Goal: Information Seeking & Learning: Check status

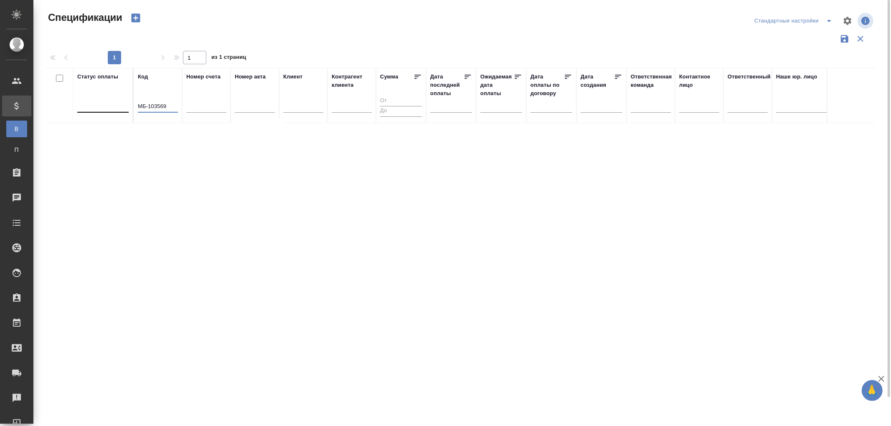
drag, startPoint x: 173, startPoint y: 110, endPoint x: 111, endPoint y: 112, distance: 62.3
click at [111, 112] on tr "Статус оплаты Код МБ-103569 Номер счета Номер акта Клиент Контрагент клиента Су…" at bounding box center [588, 95] width 1084 height 55
click at [445, 109] on input "text" at bounding box center [453, 106] width 37 height 12
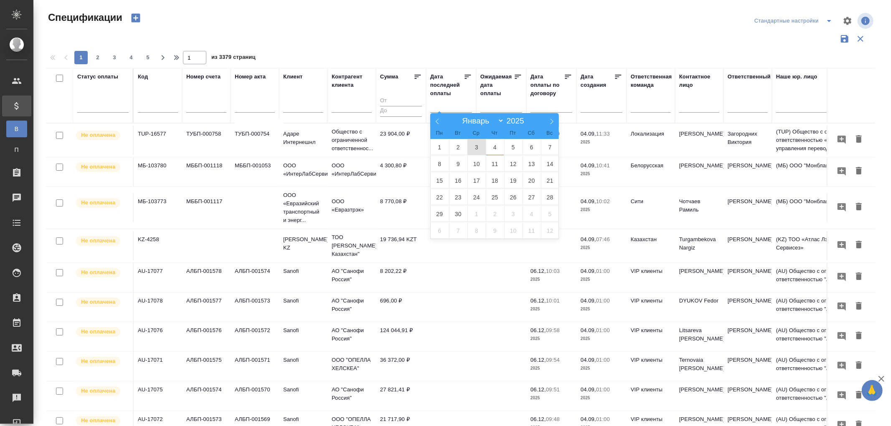
click at [477, 146] on span "3" at bounding box center [476, 147] width 18 height 16
type div "2025-09-02T21:00:00.000Z"
click at [498, 149] on span "4" at bounding box center [495, 147] width 18 height 16
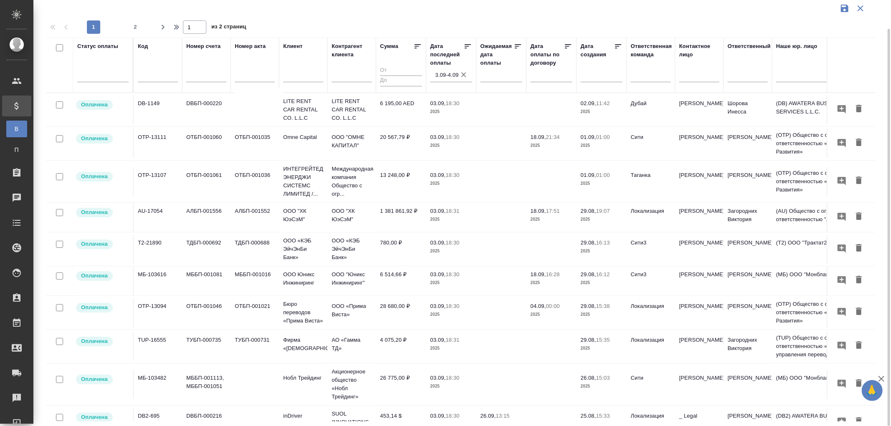
click at [391, 380] on td "26 775,00 ₽" at bounding box center [401, 384] width 50 height 29
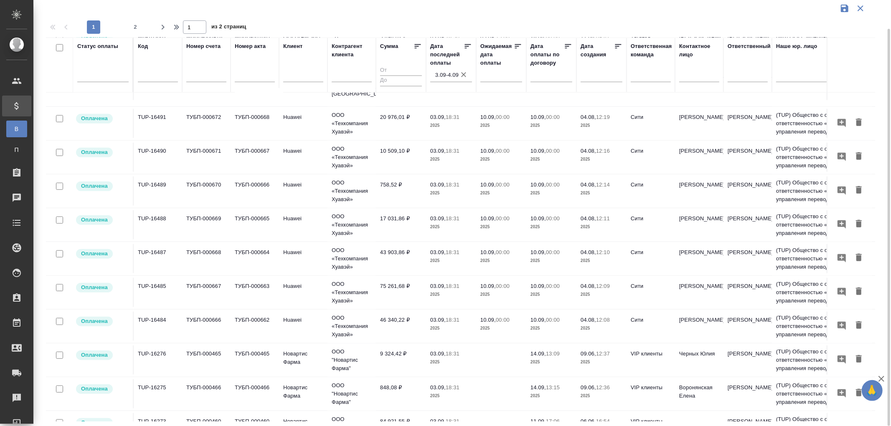
scroll to position [541, 0]
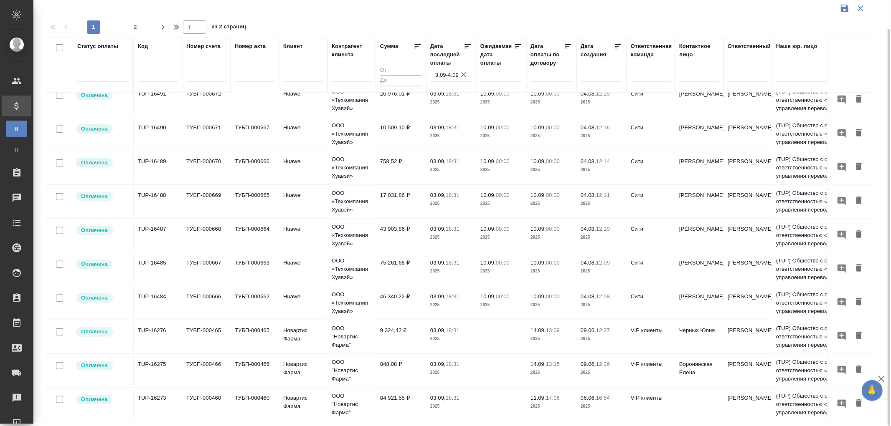
drag, startPoint x: 134, startPoint y: 27, endPoint x: 378, endPoint y: 226, distance: 315.0
click at [134, 27] on span "2" at bounding box center [135, 27] width 13 height 8
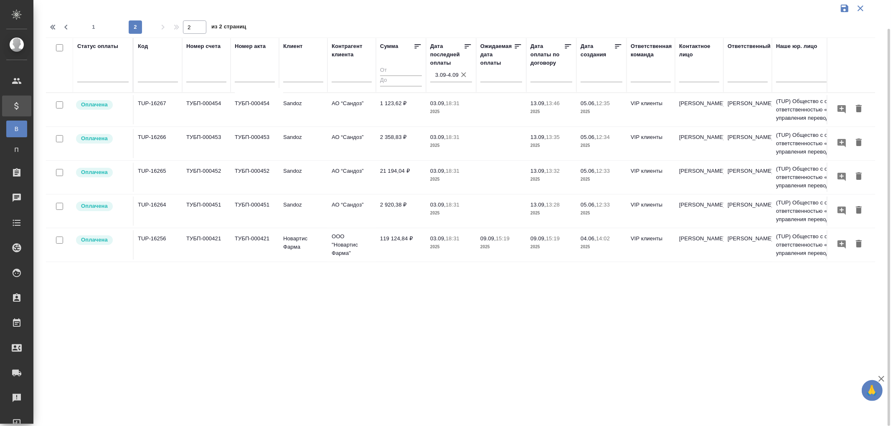
scroll to position [0, 0]
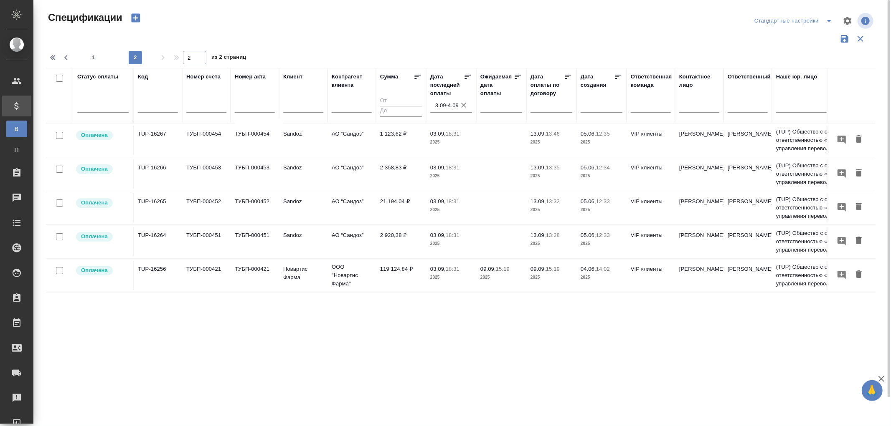
drag, startPoint x: 94, startPoint y: 56, endPoint x: 126, endPoint y: 63, distance: 32.6
click at [94, 55] on span "1" at bounding box center [93, 57] width 13 height 8
type input "1"
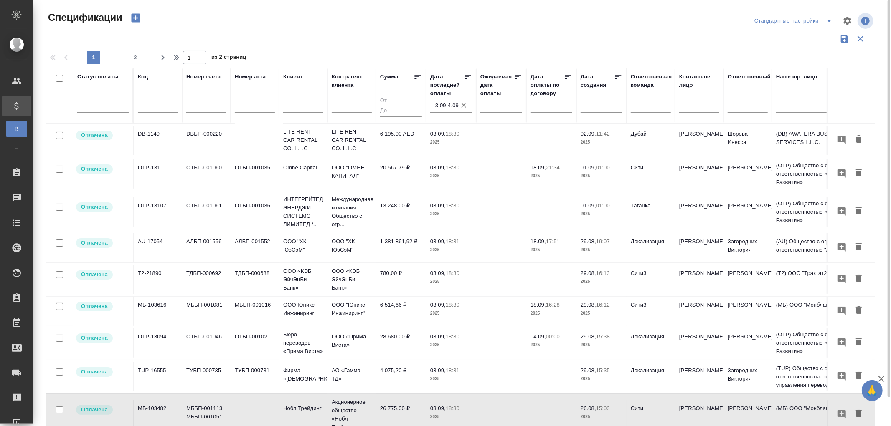
click at [491, 107] on input "text" at bounding box center [503, 106] width 37 height 12
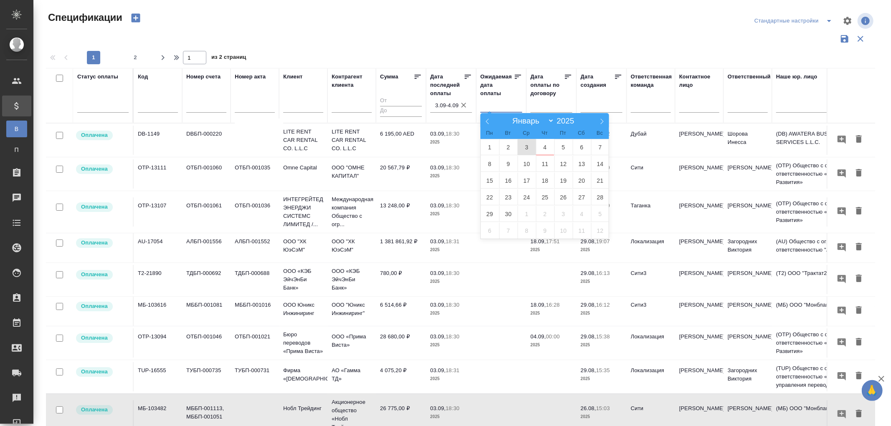
click at [526, 146] on span "3" at bounding box center [527, 147] width 18 height 16
type div "2025-09-02T21:00:00.000Z"
click at [546, 145] on span "4" at bounding box center [545, 147] width 18 height 16
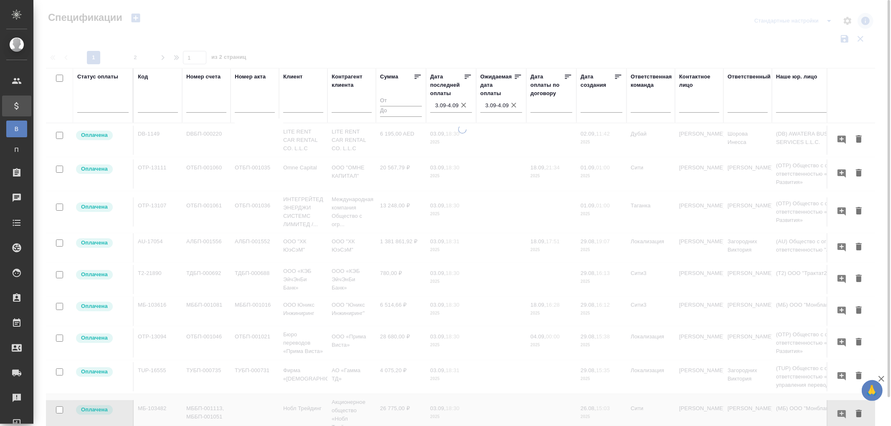
click at [514, 102] on icon "button" at bounding box center [514, 105] width 8 height 8
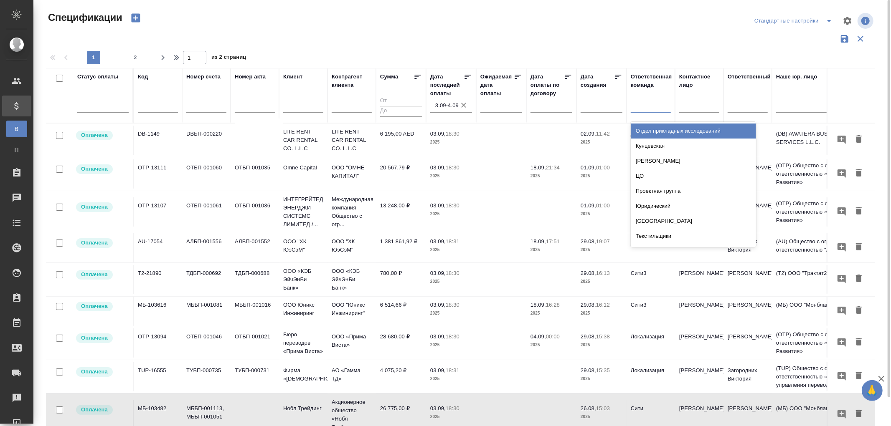
click at [646, 112] on div at bounding box center [651, 105] width 40 height 16
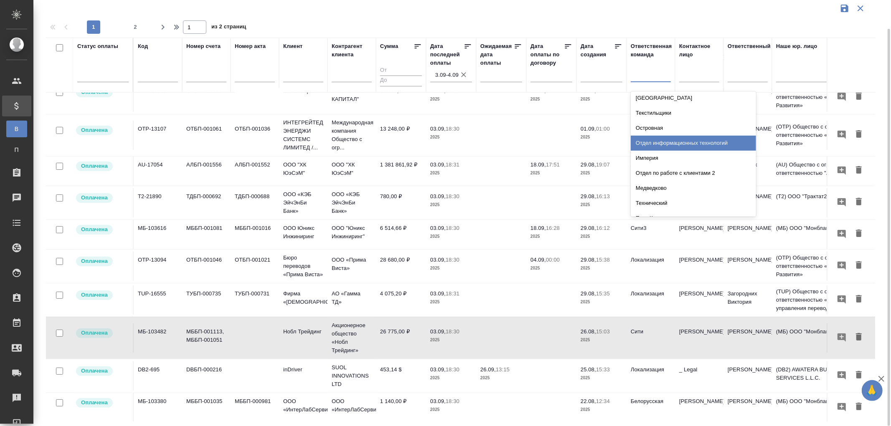
scroll to position [139, 0]
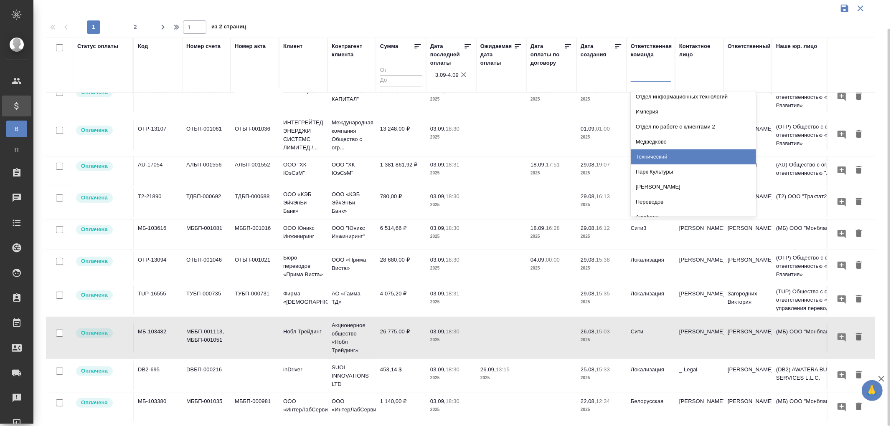
click at [654, 159] on div "Технический" at bounding box center [693, 157] width 125 height 15
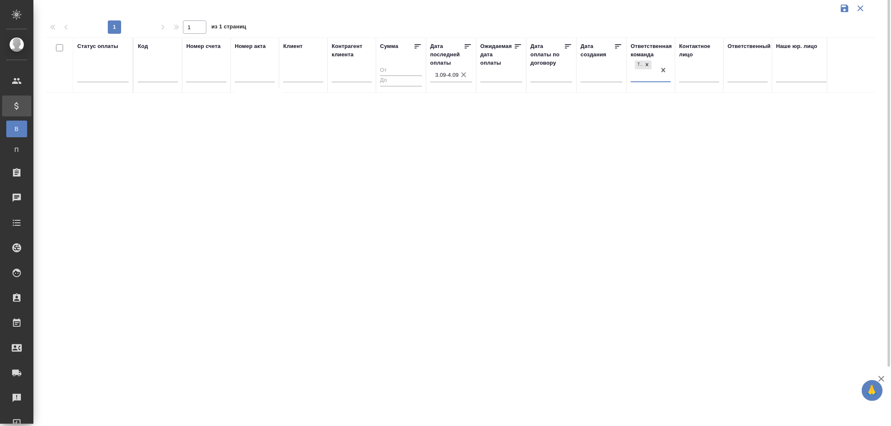
scroll to position [0, 0]
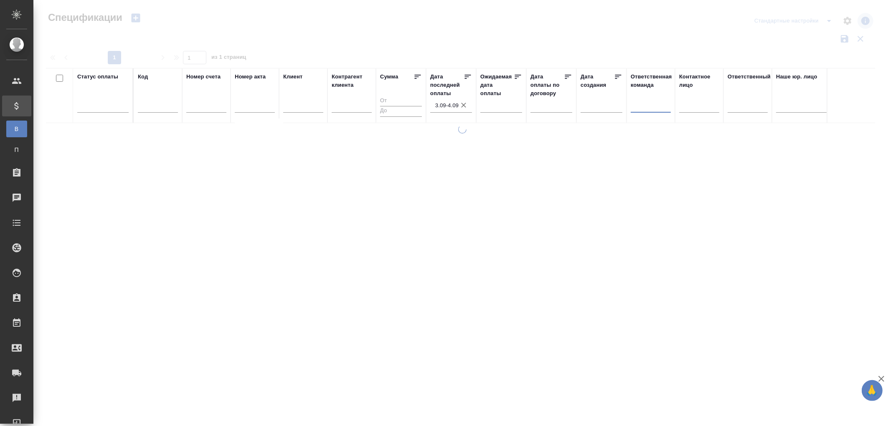
click at [642, 107] on div at bounding box center [651, 104] width 40 height 12
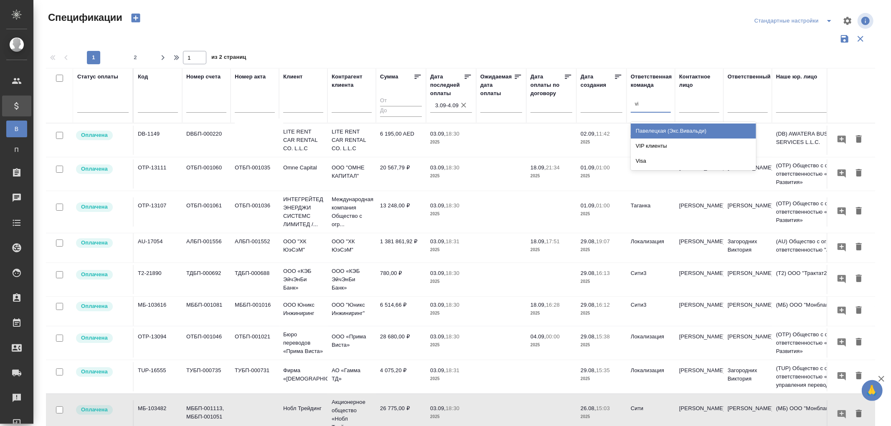
type input "vip"
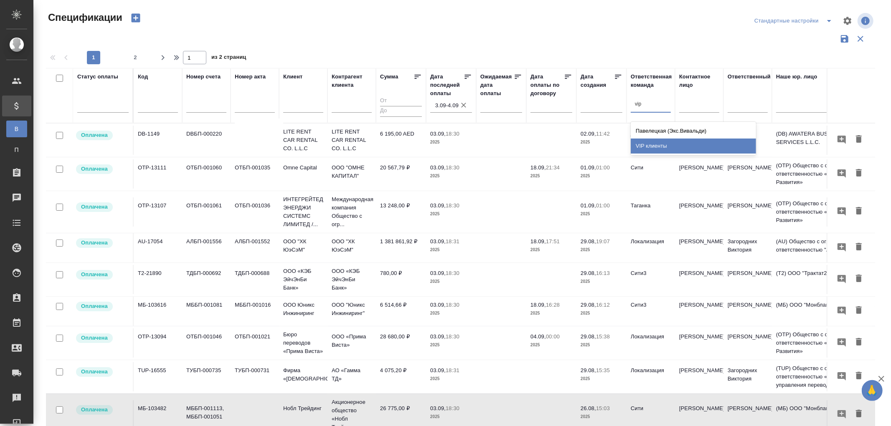
click at [652, 146] on div "VIP клиенты" at bounding box center [693, 146] width 125 height 15
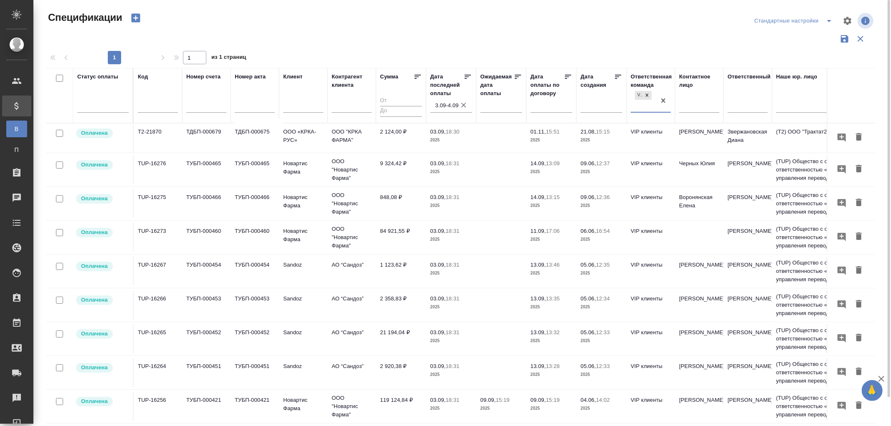
scroll to position [30, 0]
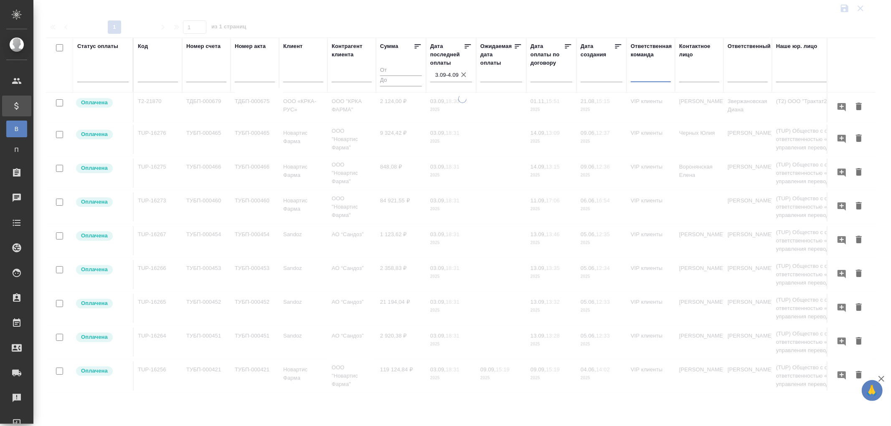
click at [462, 75] on icon "button" at bounding box center [463, 75] width 8 height 8
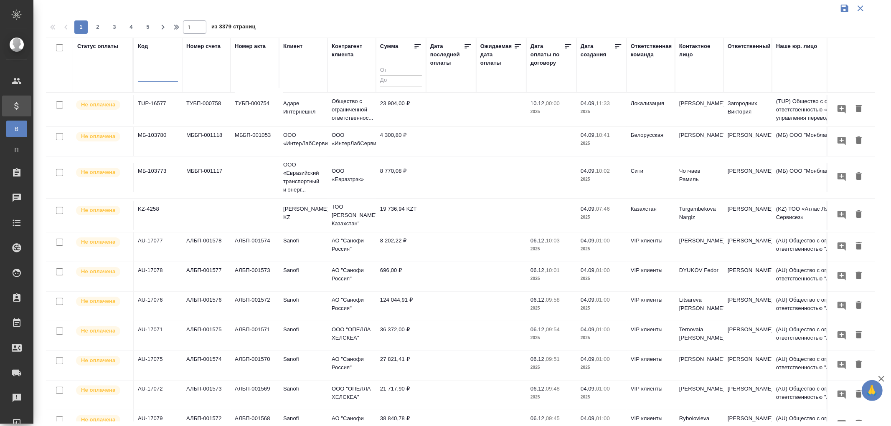
click at [152, 75] on input "text" at bounding box center [158, 76] width 40 height 10
paste input "AU-16932"
type input "AU-16932"
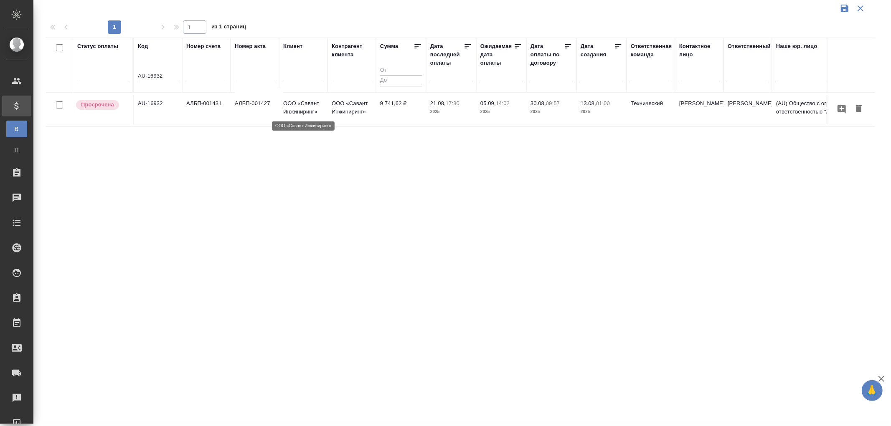
click at [304, 111] on p "ООО «Савант Инжиниринг»" at bounding box center [303, 107] width 40 height 17
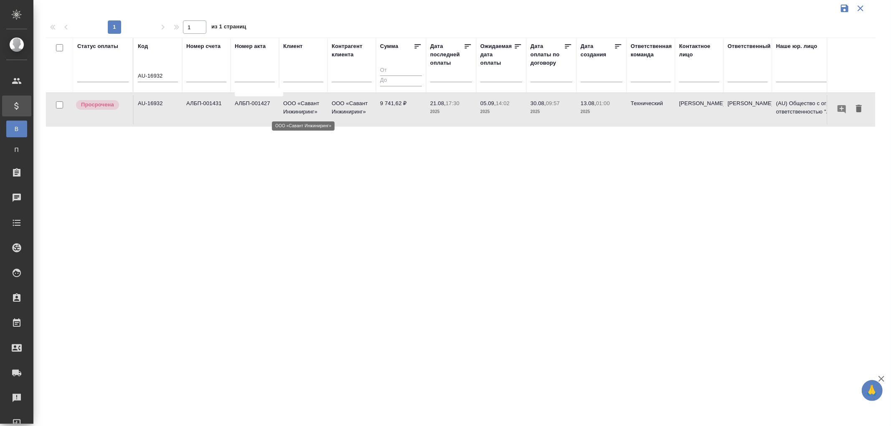
click at [304, 111] on p "ООО «Савант Инжиниринг»" at bounding box center [303, 107] width 40 height 17
drag, startPoint x: 172, startPoint y: 76, endPoint x: 99, endPoint y: 70, distance: 72.9
click at [99, 70] on tr "Статус оплаты Код AU-16932 Номер счета Номер акта Клиент Контрагент клиента Сум…" at bounding box center [588, 65] width 1084 height 55
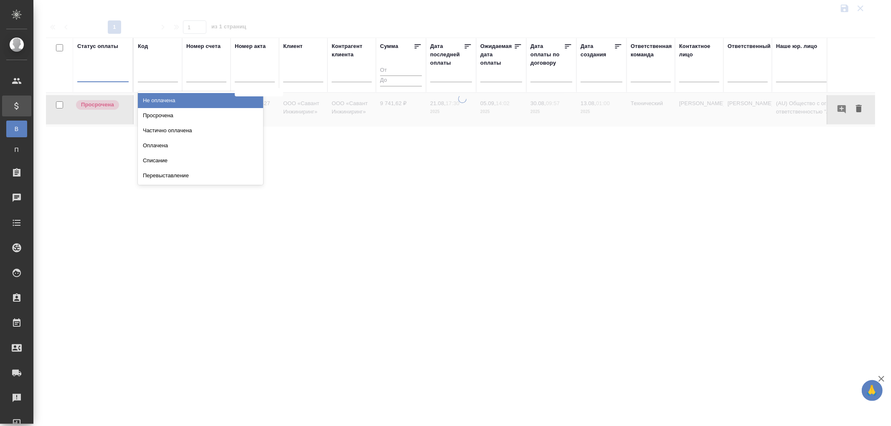
click at [99, 70] on div at bounding box center [102, 74] width 51 height 12
click at [162, 116] on div "Просрочена" at bounding box center [200, 115] width 125 height 15
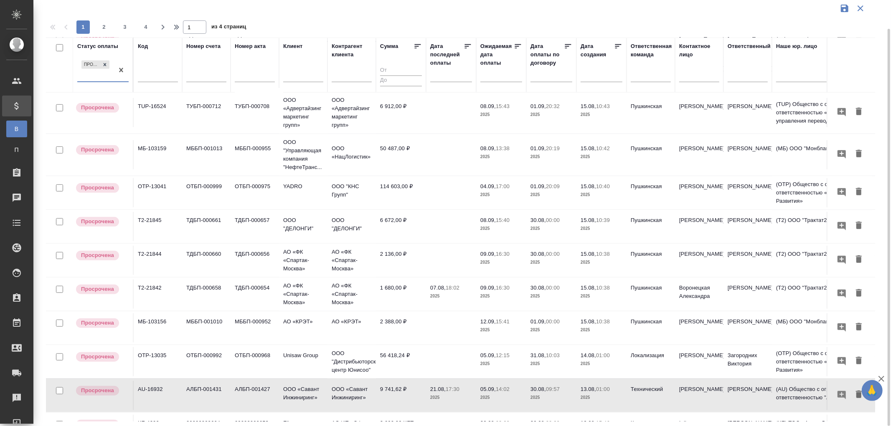
scroll to position [464, 0]
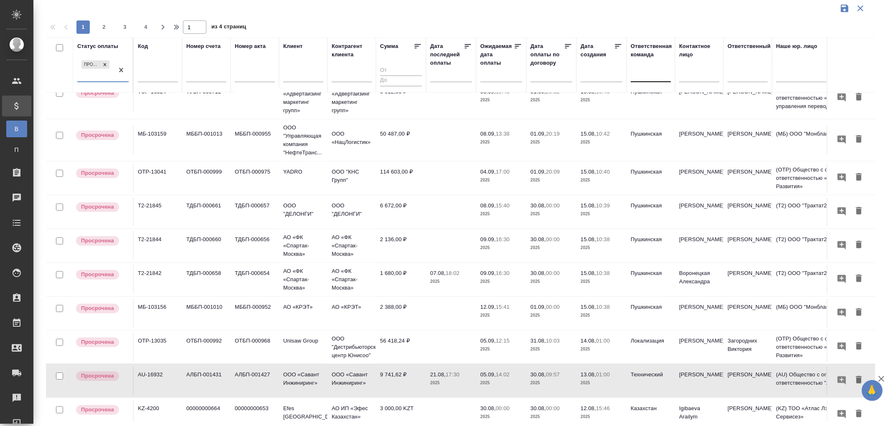
click at [641, 76] on div at bounding box center [651, 74] width 40 height 12
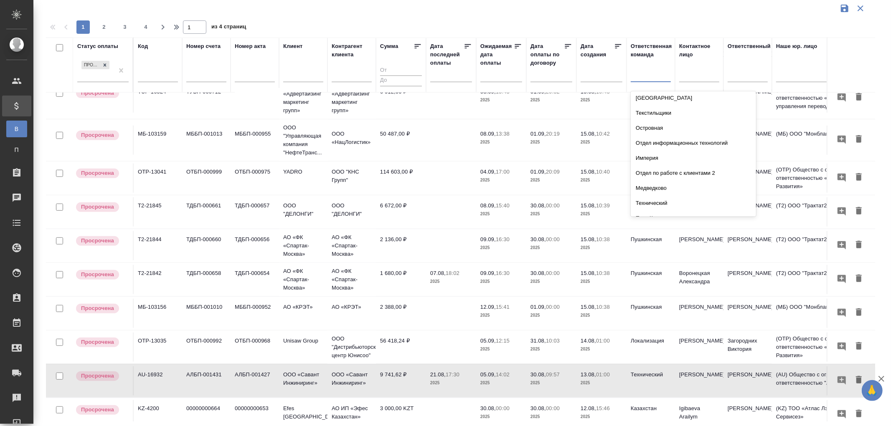
scroll to position [139, 0]
click at [656, 159] on div "Технический" at bounding box center [693, 157] width 125 height 15
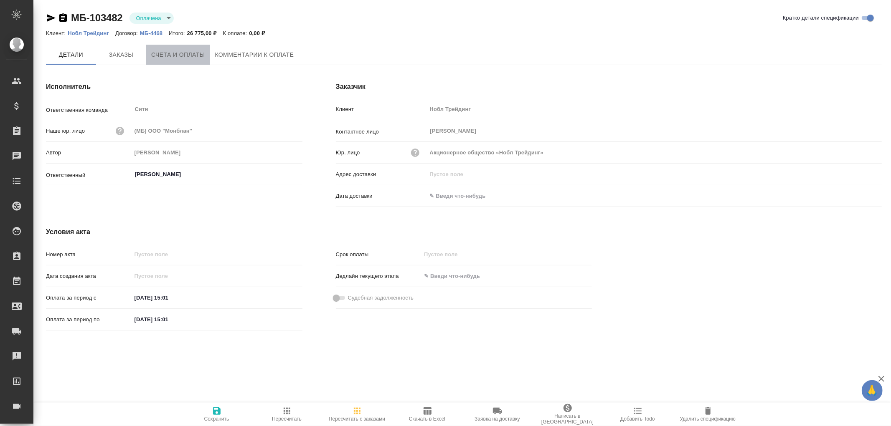
click at [177, 53] on span "Счета и оплаты" at bounding box center [178, 55] width 54 height 10
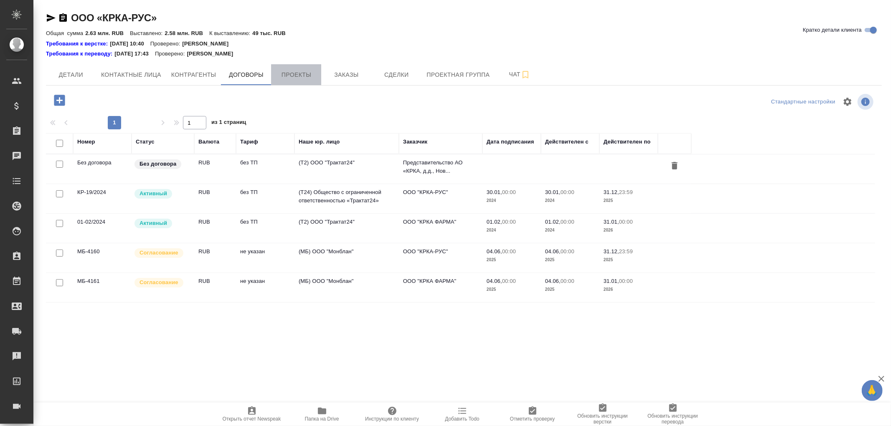
click at [302, 74] on span "Проекты" at bounding box center [296, 75] width 40 height 10
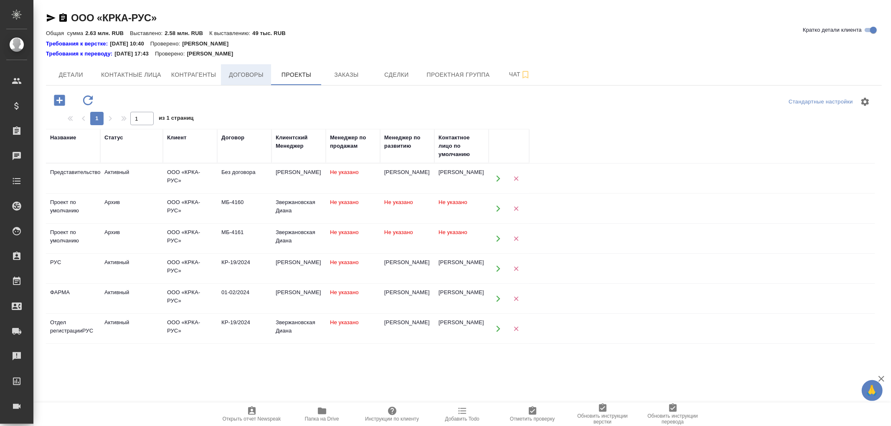
click at [249, 76] on span "Договоры" at bounding box center [246, 75] width 40 height 10
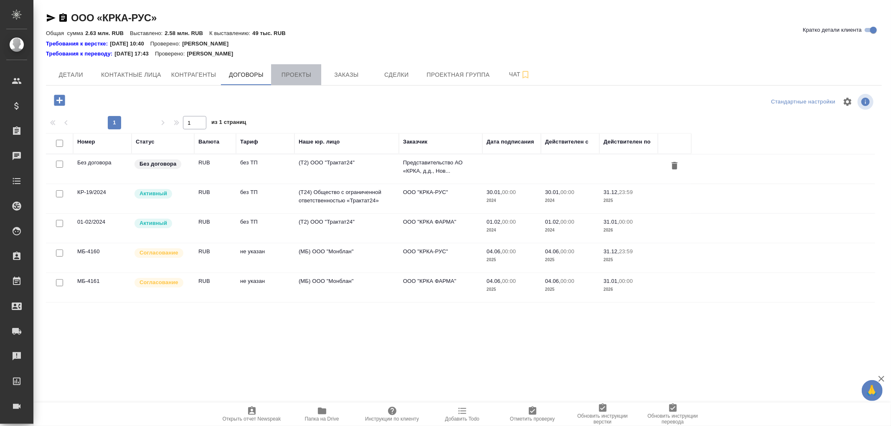
click at [297, 72] on span "Проекты" at bounding box center [296, 75] width 40 height 10
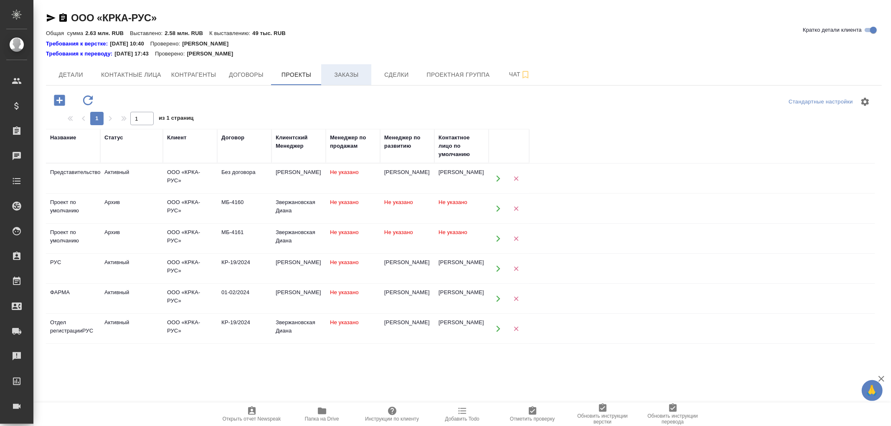
click at [352, 72] on span "Заказы" at bounding box center [346, 75] width 40 height 10
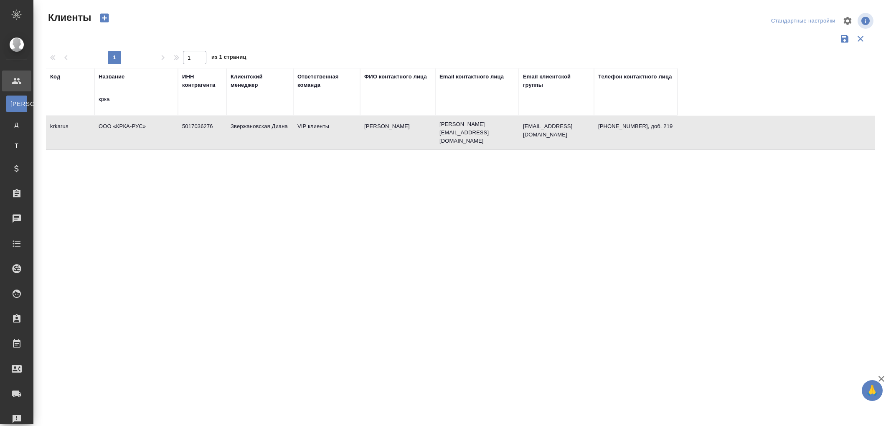
select select "RU"
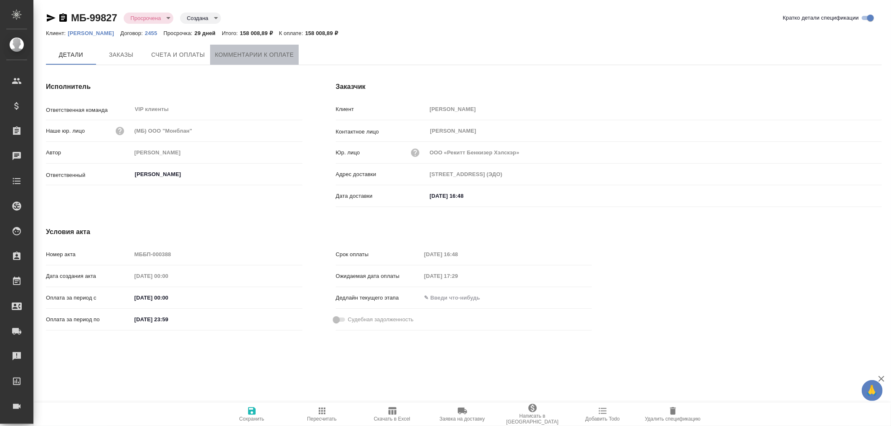
type input "Сайдашева Диляра"
click at [239, 55] on span "Комментарии к оплате" at bounding box center [254, 55] width 79 height 10
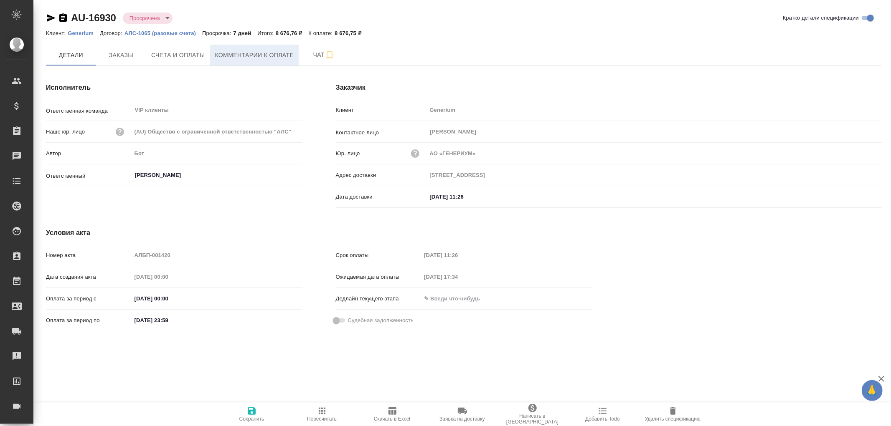
click at [233, 51] on span "Комментарии к оплате" at bounding box center [254, 55] width 79 height 10
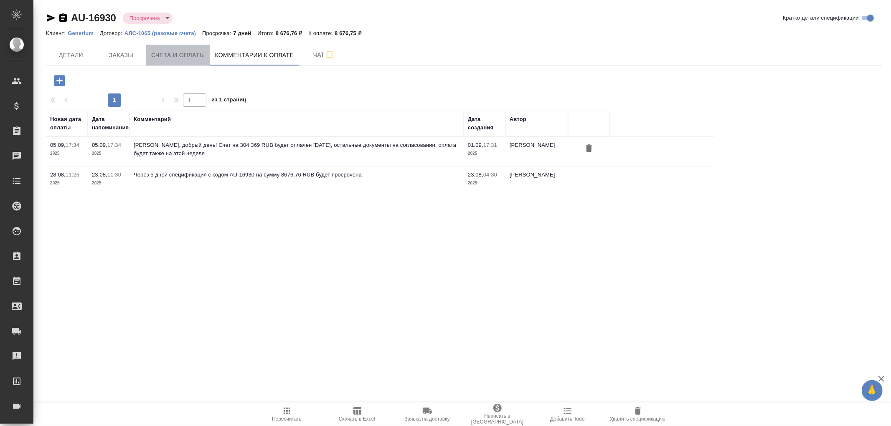
click at [173, 56] on span "Счета и оплаты" at bounding box center [178, 55] width 54 height 10
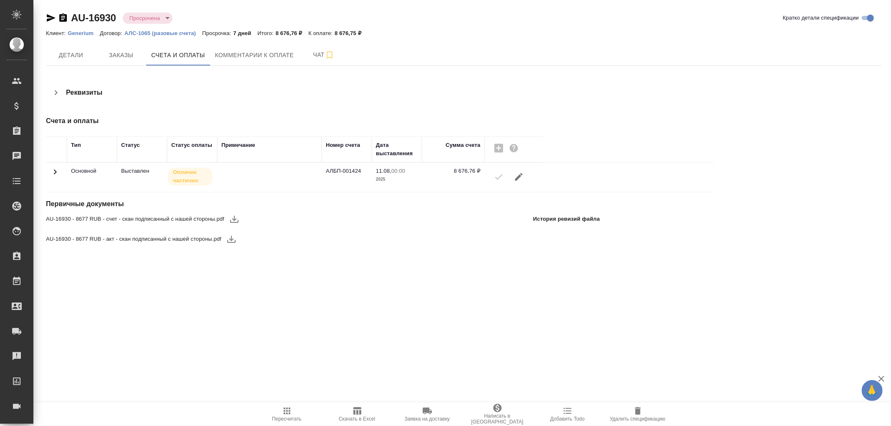
click at [56, 172] on icon at bounding box center [55, 172] width 10 height 10
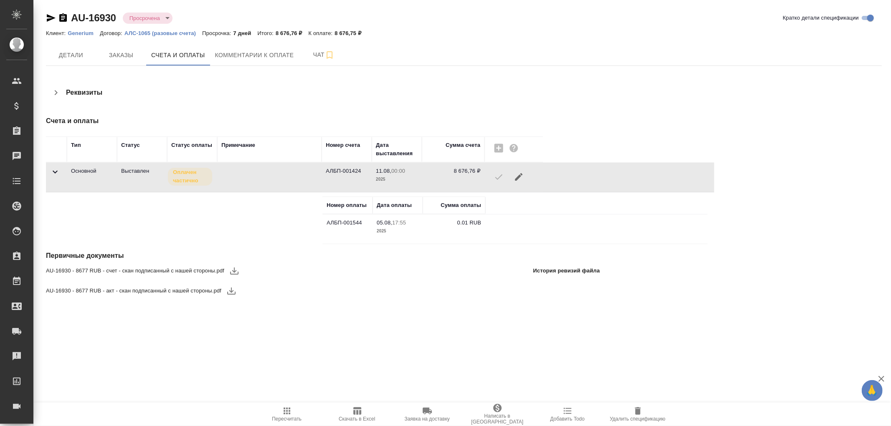
click at [56, 172] on icon at bounding box center [55, 172] width 5 height 3
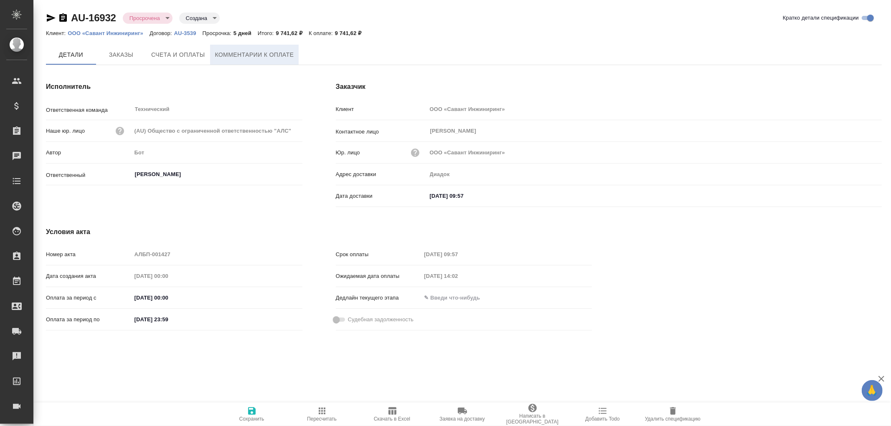
click at [238, 59] on span "Комментарии к оплате" at bounding box center [254, 55] width 79 height 10
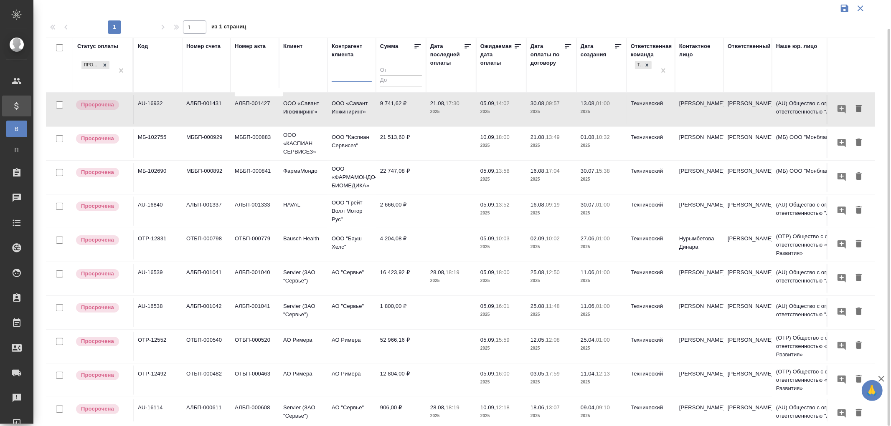
click at [343, 73] on input "text" at bounding box center [352, 76] width 40 height 10
click at [344, 77] on input "text" at bounding box center [352, 76] width 40 height 10
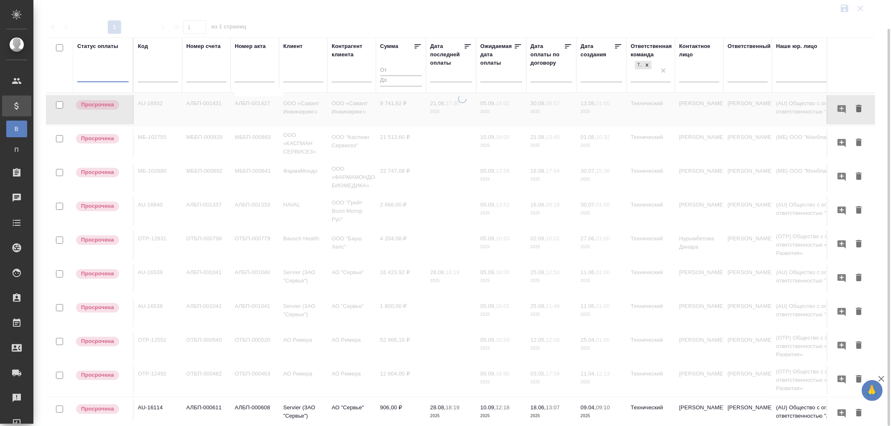
click at [353, 77] on input "text" at bounding box center [352, 76] width 40 height 10
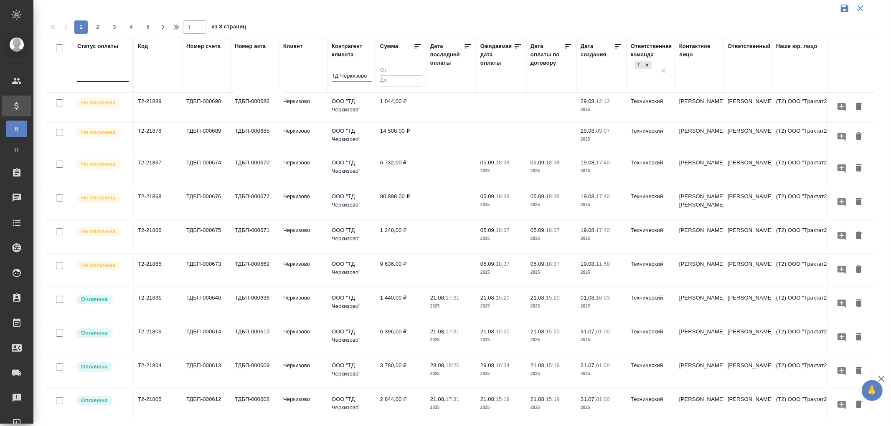
type input "ТД Черкизово"
click at [97, 78] on div at bounding box center [102, 74] width 51 height 12
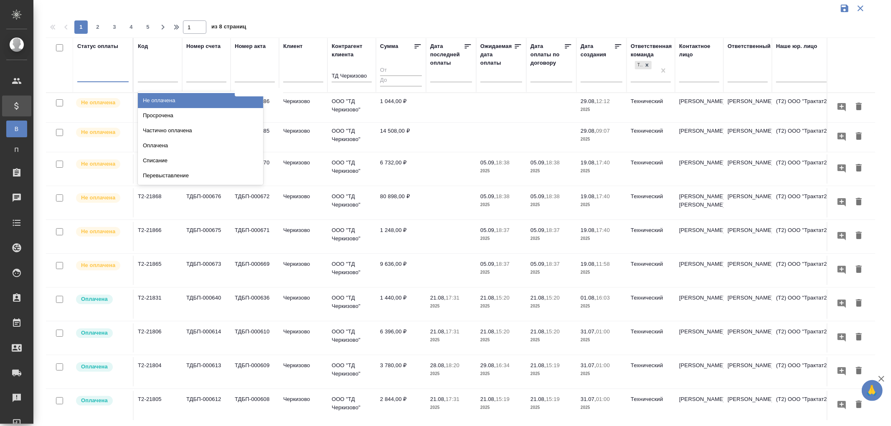
click at [159, 100] on div "Не оплачена" at bounding box center [200, 100] width 125 height 15
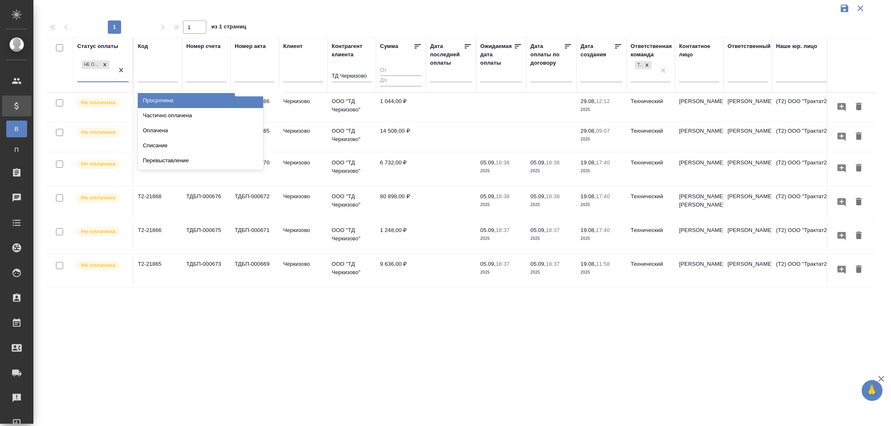
click at [98, 78] on div "Не оплачена" at bounding box center [95, 70] width 36 height 23
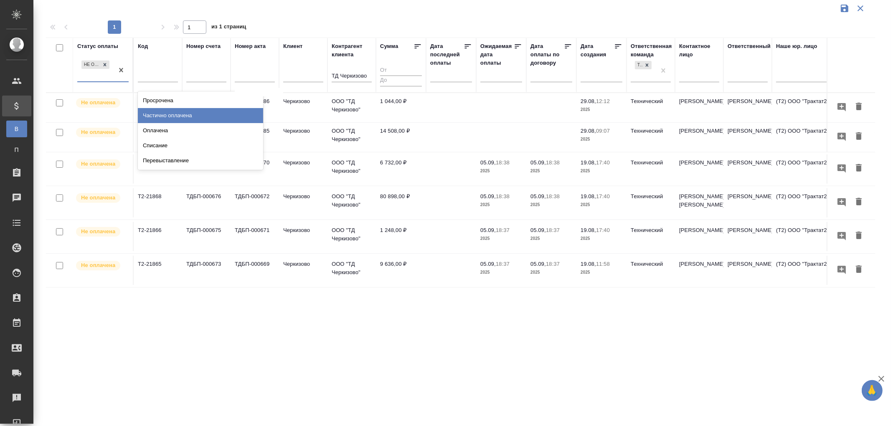
click at [177, 114] on div "Частично оплачена" at bounding box center [200, 115] width 125 height 15
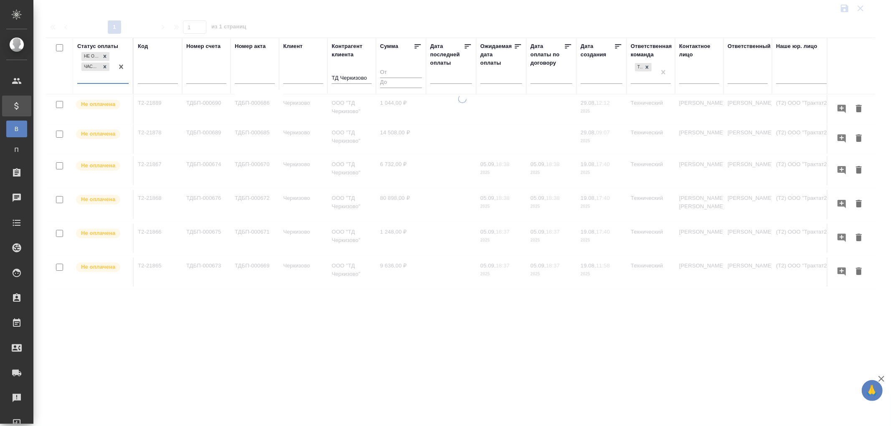
click at [99, 78] on div "Не оплачена Частично оплачена" at bounding box center [95, 67] width 36 height 33
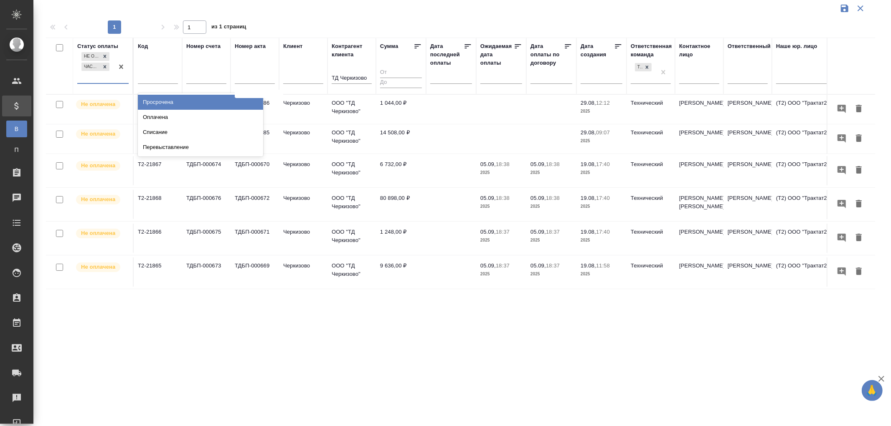
click at [163, 106] on div "Просрочена" at bounding box center [200, 102] width 125 height 15
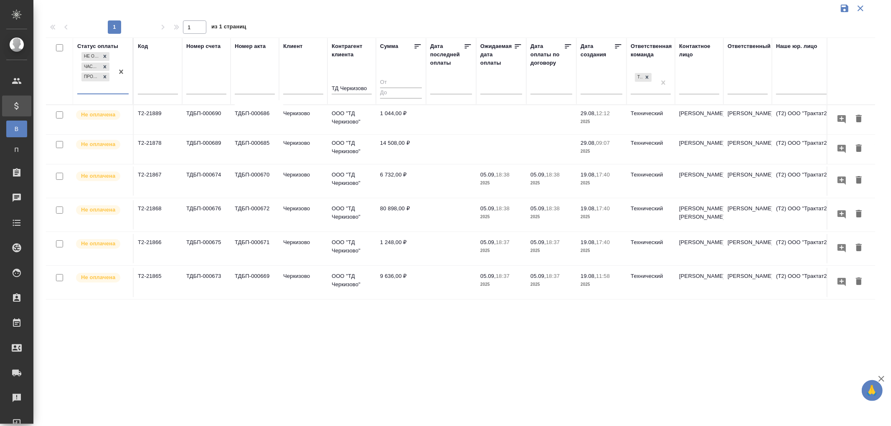
click at [92, 88] on div "Не оплачена Частично оплачена Просрочена" at bounding box center [95, 72] width 36 height 43
click at [166, 140] on div "Перевыставление" at bounding box center [200, 142] width 125 height 15
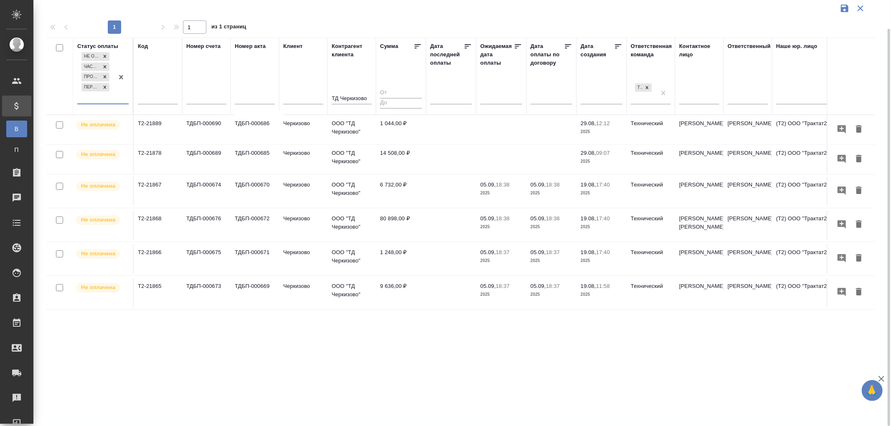
click at [403, 152] on td "14 508,00 ₽" at bounding box center [401, 159] width 50 height 29
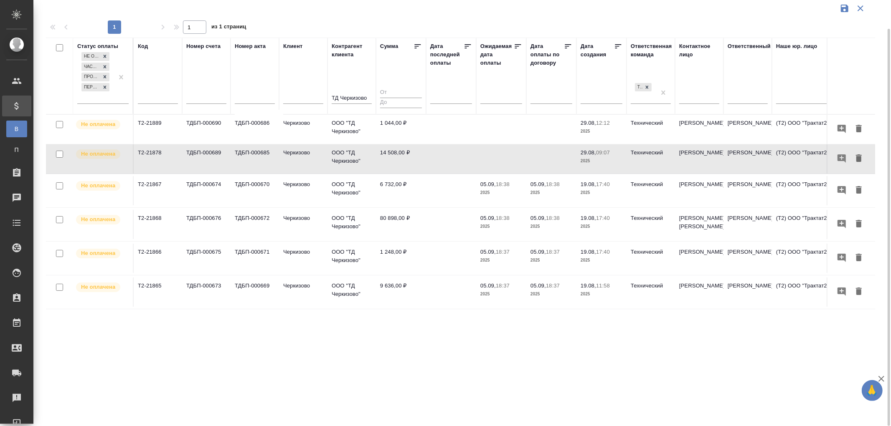
click at [403, 152] on td "14 508,00 ₽" at bounding box center [401, 159] width 50 height 29
click at [151, 101] on input "text" at bounding box center [158, 99] width 40 height 10
paste input "Т2-21865"
type input "Т2-21865"
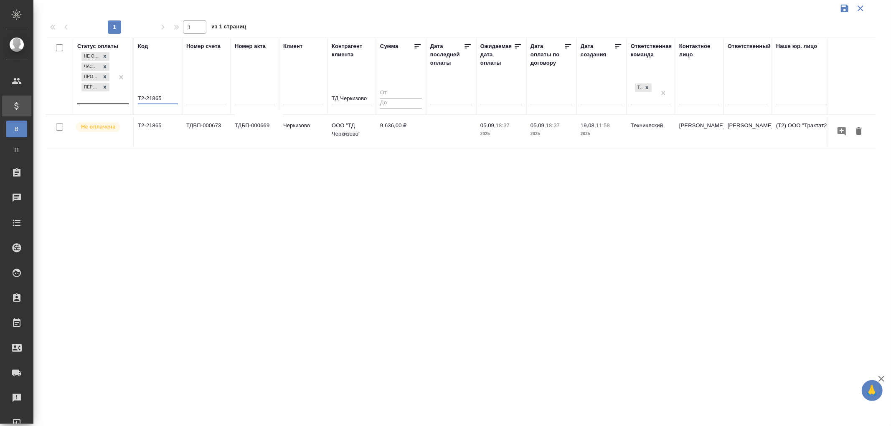
drag, startPoint x: 170, startPoint y: 101, endPoint x: 86, endPoint y: 86, distance: 85.9
click at [86, 86] on tr "Статус оплаты Не оплачена Частично оплачена Просрочена Перевыставление Код Т2-2…" at bounding box center [588, 76] width 1084 height 77
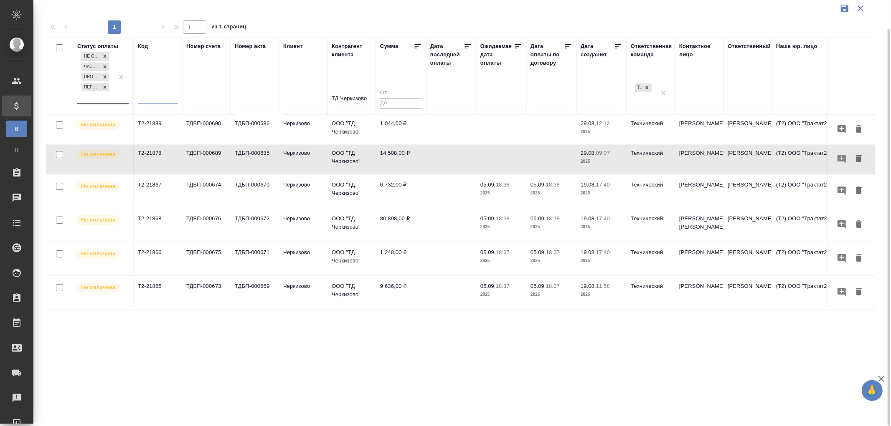
click at [228, 287] on td "ТДБП-000673" at bounding box center [206, 292] width 48 height 29
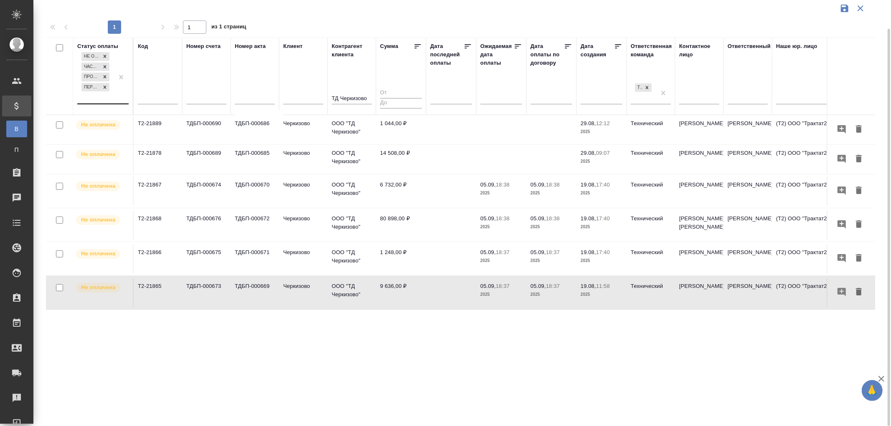
click at [228, 287] on td "ТДБП-000673" at bounding box center [206, 292] width 48 height 29
click at [262, 189] on td "ТДБП-000670" at bounding box center [255, 191] width 48 height 29
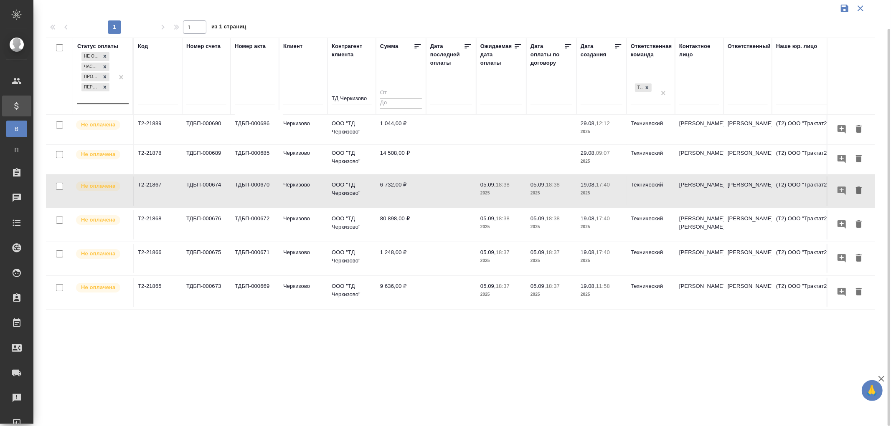
click at [209, 185] on td "ТДБП-000674" at bounding box center [206, 191] width 48 height 29
click at [215, 254] on td "ТДБП-000675" at bounding box center [206, 258] width 48 height 29
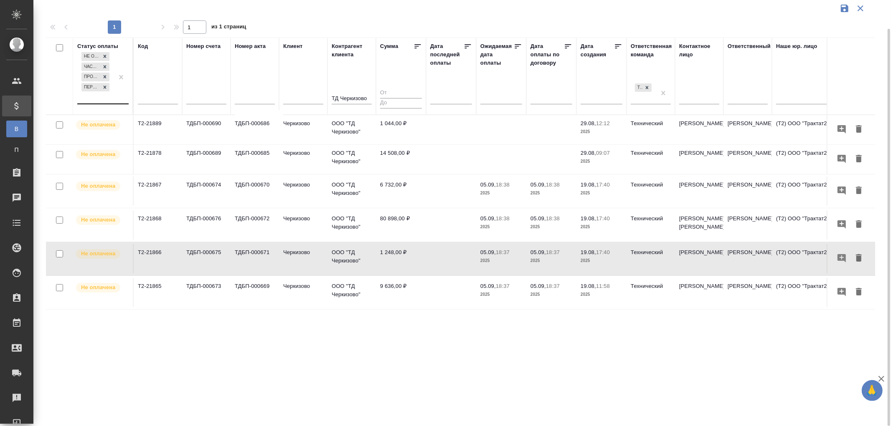
click at [215, 254] on td "ТДБП-000675" at bounding box center [206, 258] width 48 height 29
click at [255, 253] on td "ТДБП-000671" at bounding box center [255, 258] width 48 height 29
click at [398, 221] on td "80 898,00 ₽" at bounding box center [401, 225] width 50 height 29
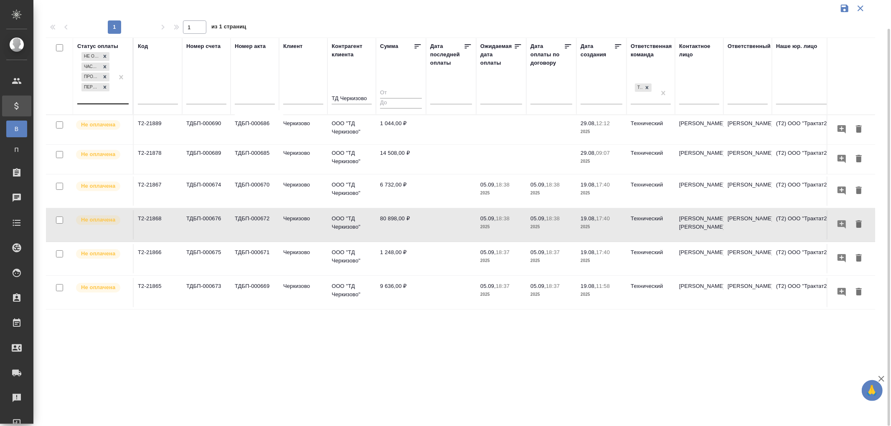
click at [398, 221] on td "80 898,00 ₽" at bounding box center [401, 225] width 50 height 29
click at [548, 291] on p "2025" at bounding box center [551, 295] width 42 height 8
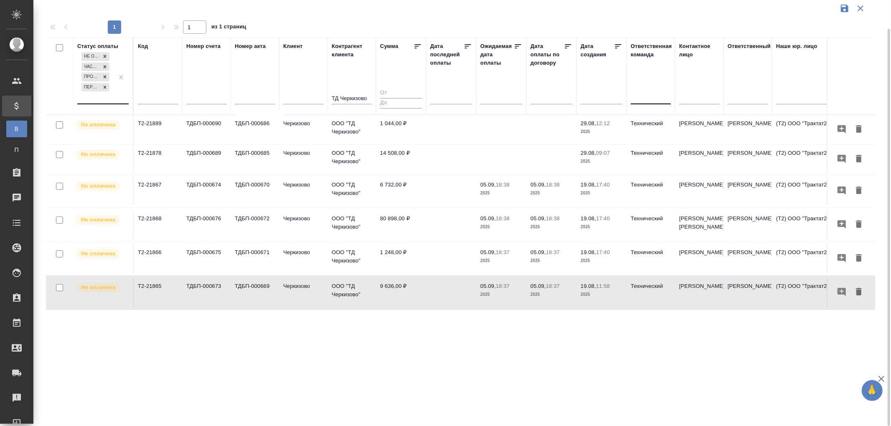
click at [548, 291] on p "2025" at bounding box center [551, 295] width 42 height 8
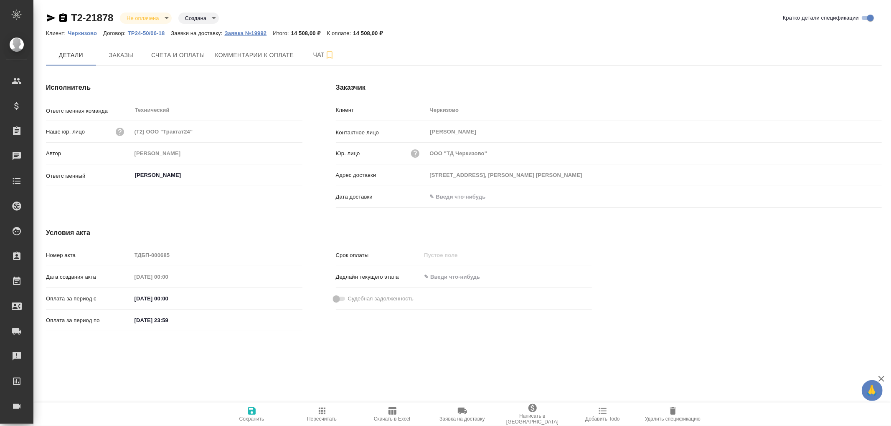
click at [251, 36] on p "Заявка №19992" at bounding box center [249, 33] width 48 height 6
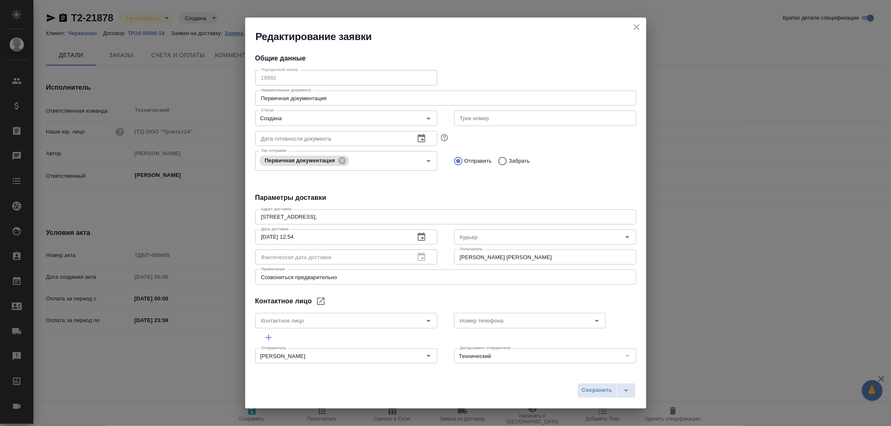
type input "[PERSON_NAME] [PERSON_NAME]"
type input "8 903 299 25 97"
click at [637, 26] on icon "close" at bounding box center [637, 27] width 10 height 10
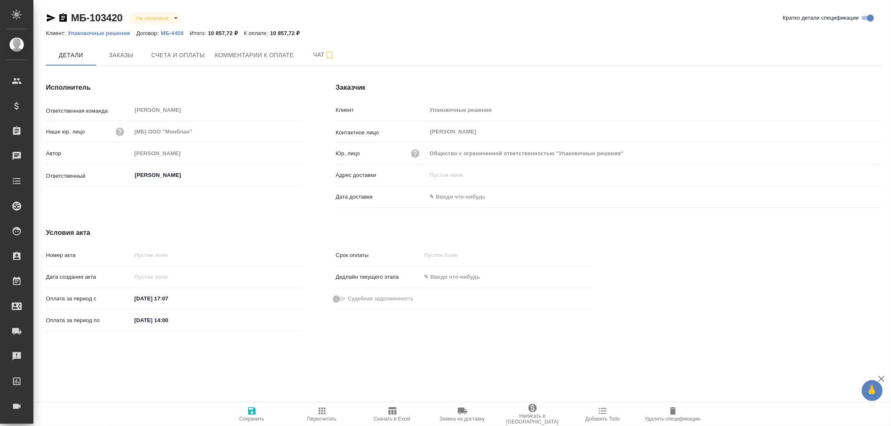
click at [99, 33] on p "Упаковочные решения" at bounding box center [102, 33] width 69 height 6
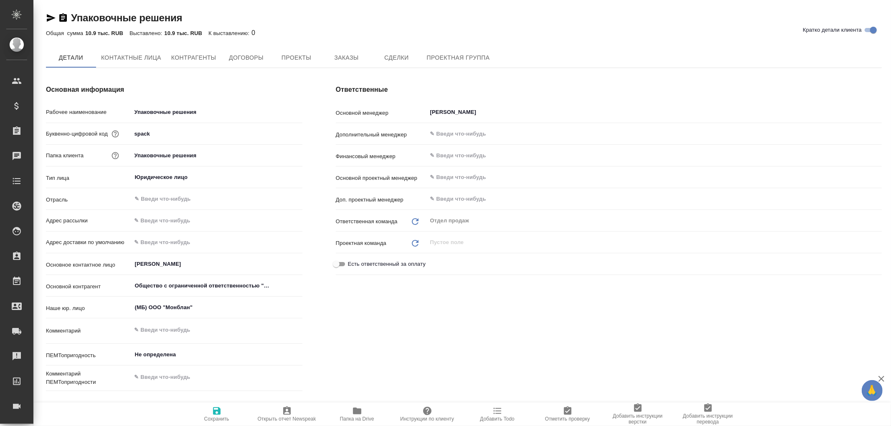
type textarea "x"
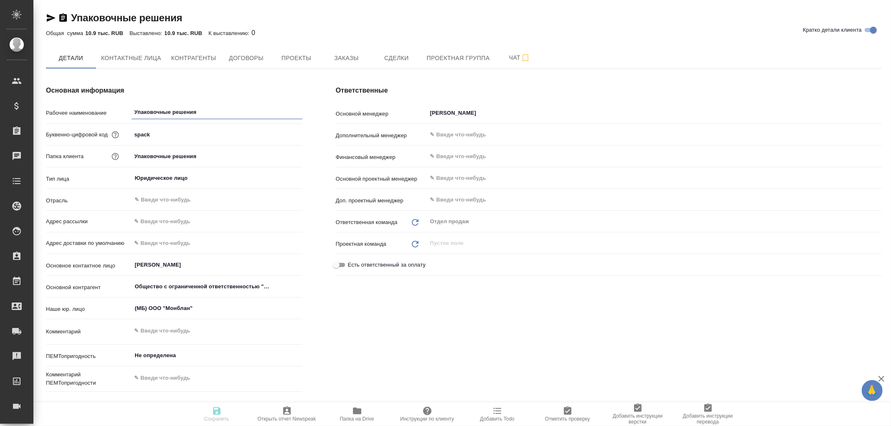
type textarea "x"
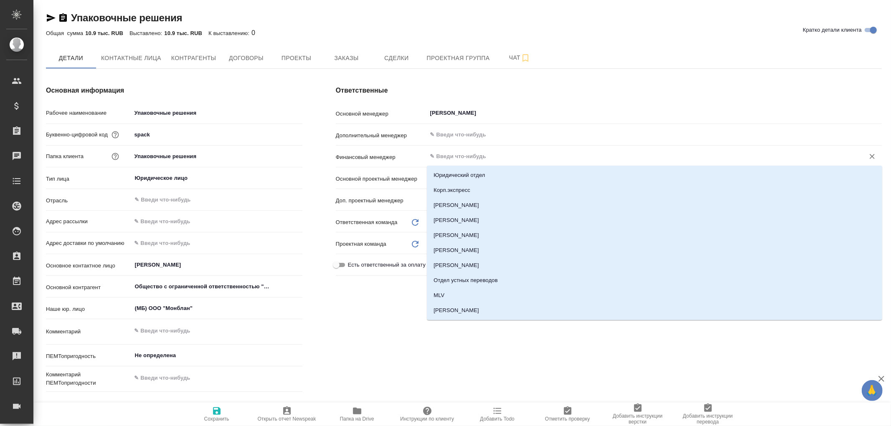
click at [468, 157] on input "text" at bounding box center [640, 157] width 422 height 10
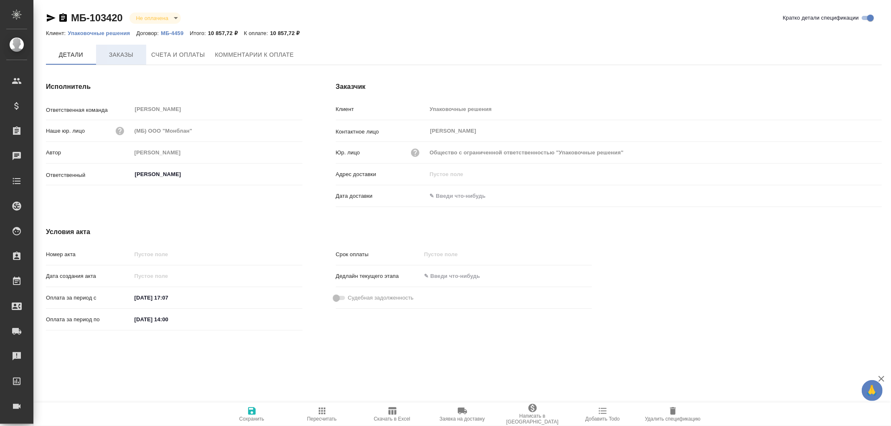
click at [118, 52] on span "Заказы" at bounding box center [121, 55] width 40 height 10
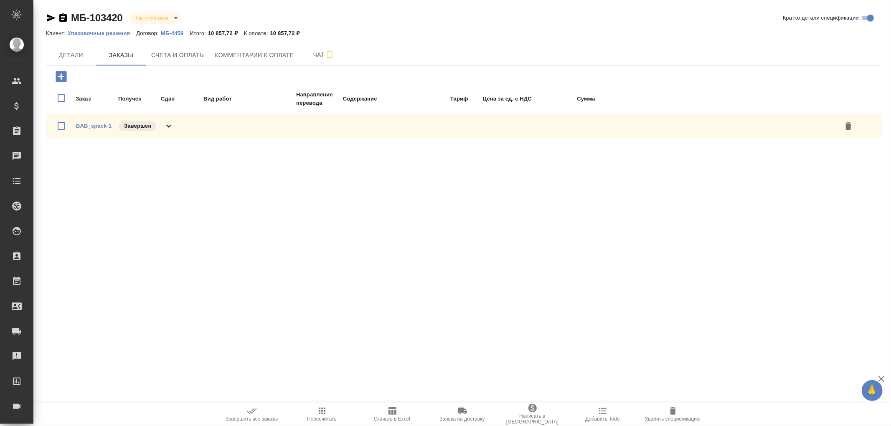
click at [169, 125] on icon at bounding box center [169, 126] width 10 height 10
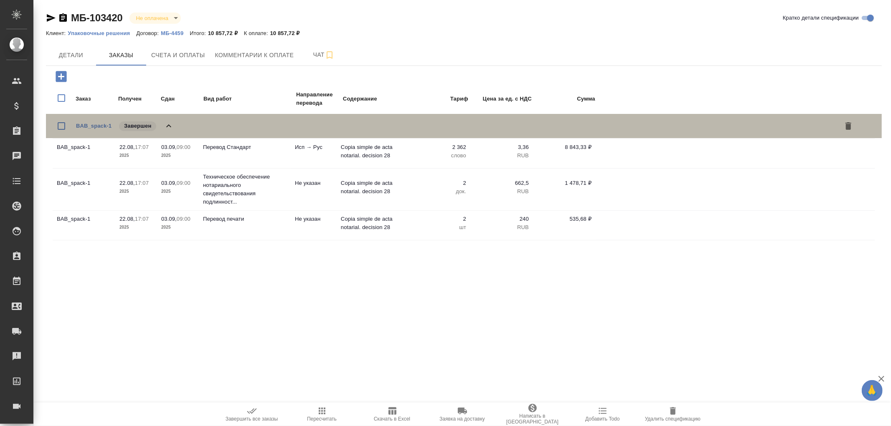
click at [169, 125] on icon at bounding box center [169, 126] width 10 height 10
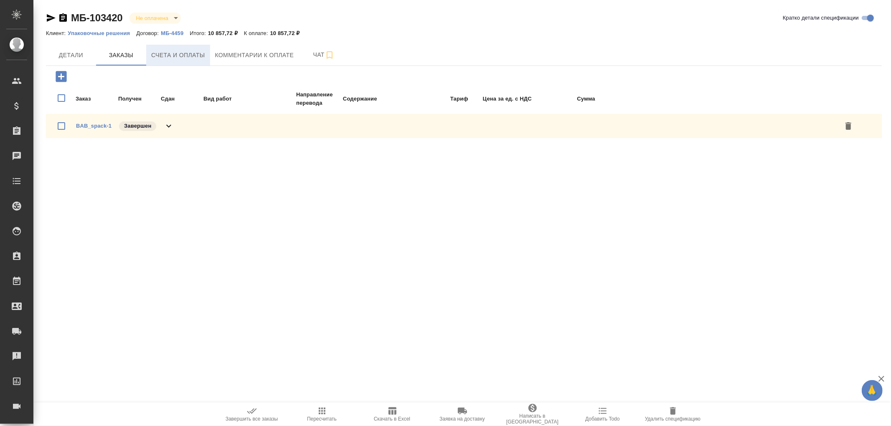
click at [182, 57] on span "Счета и оплаты" at bounding box center [178, 55] width 54 height 10
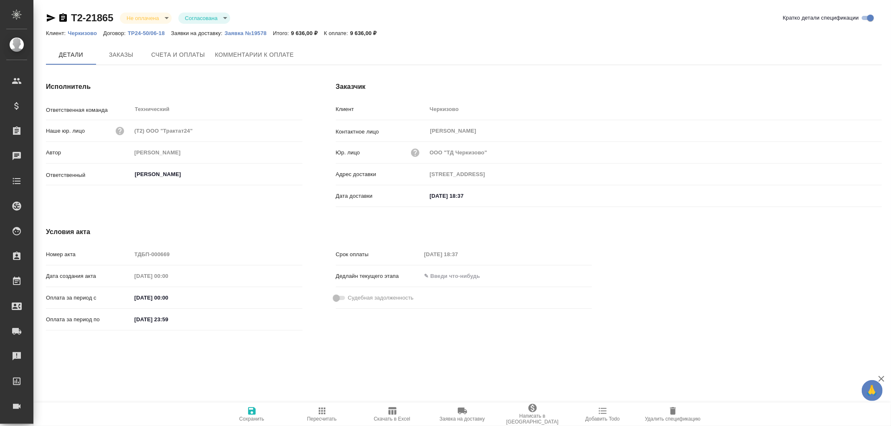
type input "[STREET_ADDRESS]"
click at [123, 53] on span "Заказы" at bounding box center [121, 55] width 40 height 10
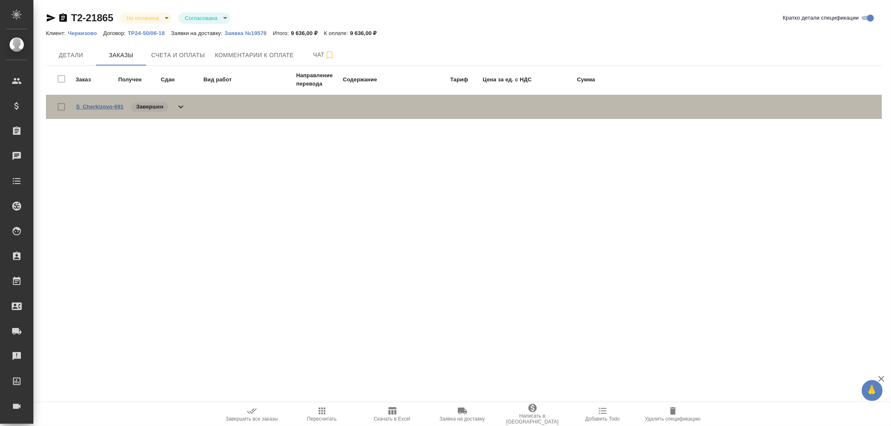
click at [99, 108] on link "S_Cherkizovo-691" at bounding box center [100, 107] width 48 height 6
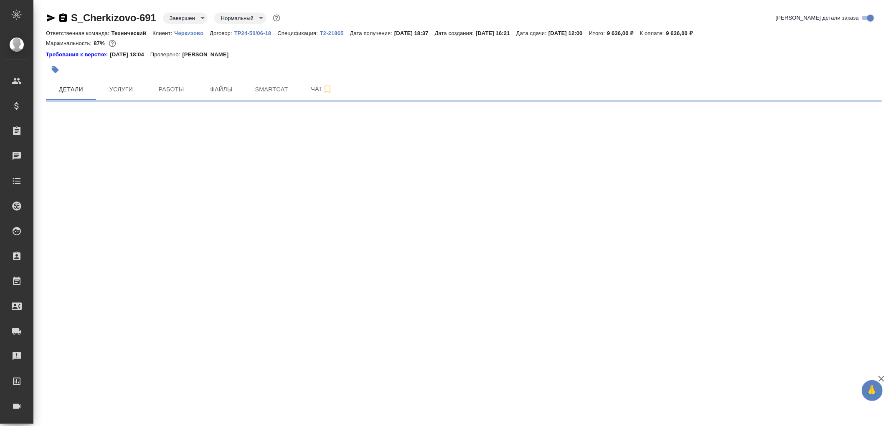
select select "RU"
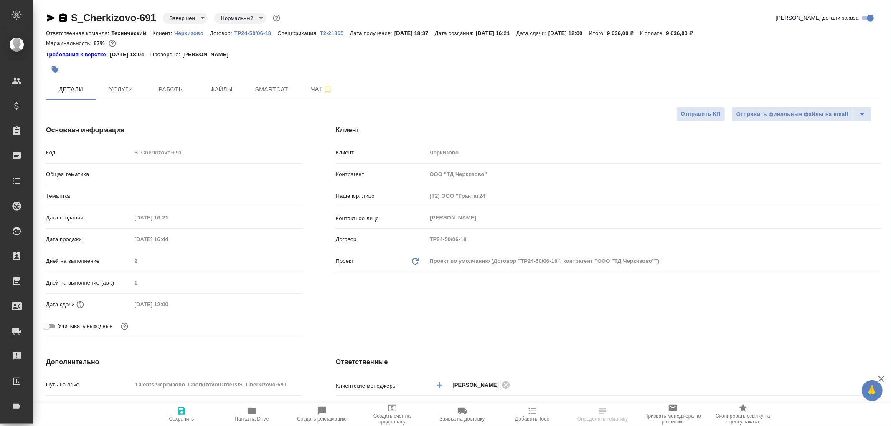
click at [61, 17] on icon "button" at bounding box center [63, 17] width 8 height 8
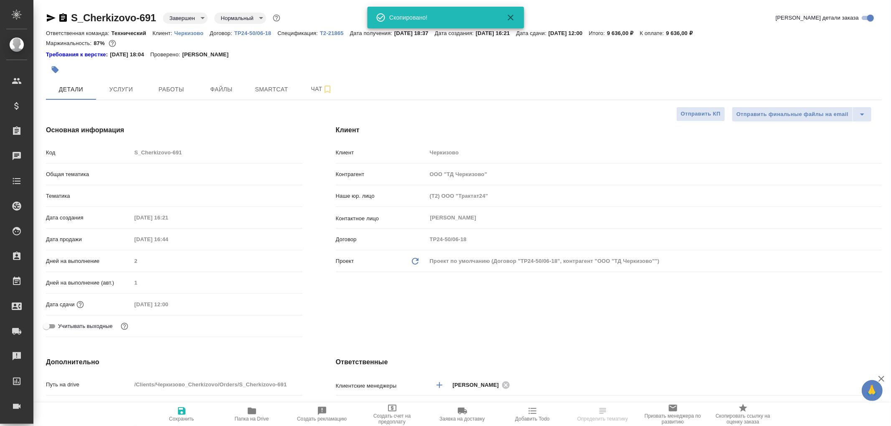
type textarea "x"
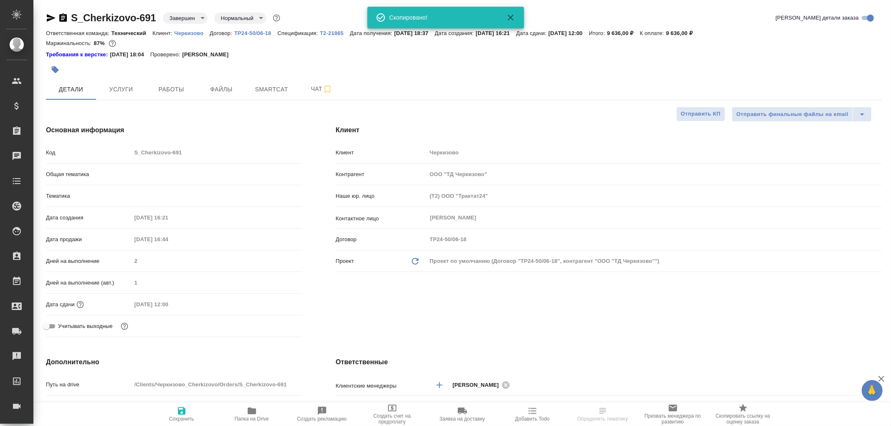
type textarea "x"
select select "RU"
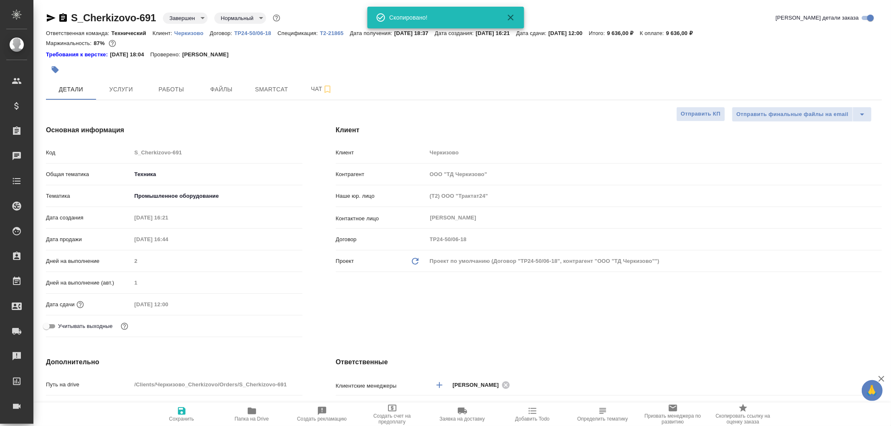
type textarea "x"
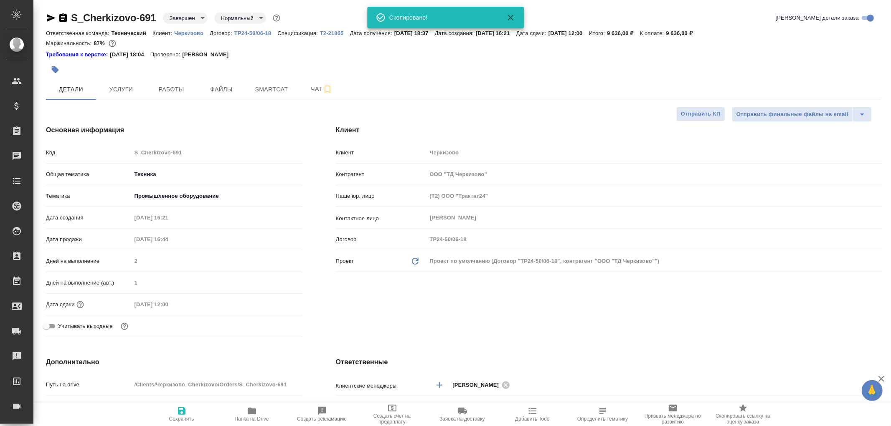
type textarea "x"
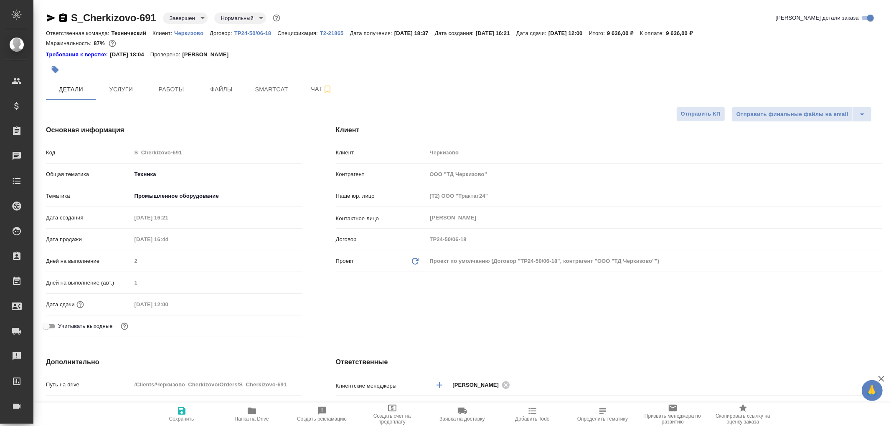
type textarea "x"
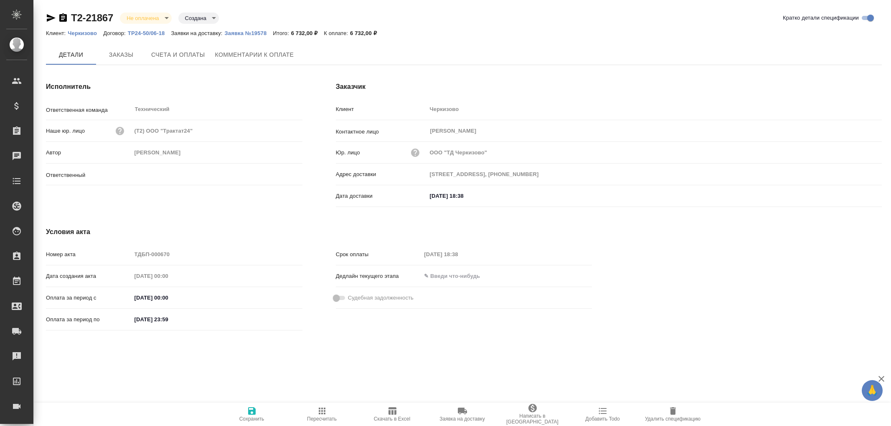
type input "[PERSON_NAME]"
click at [88, 33] on p "Черкизово" at bounding box center [86, 33] width 36 height 6
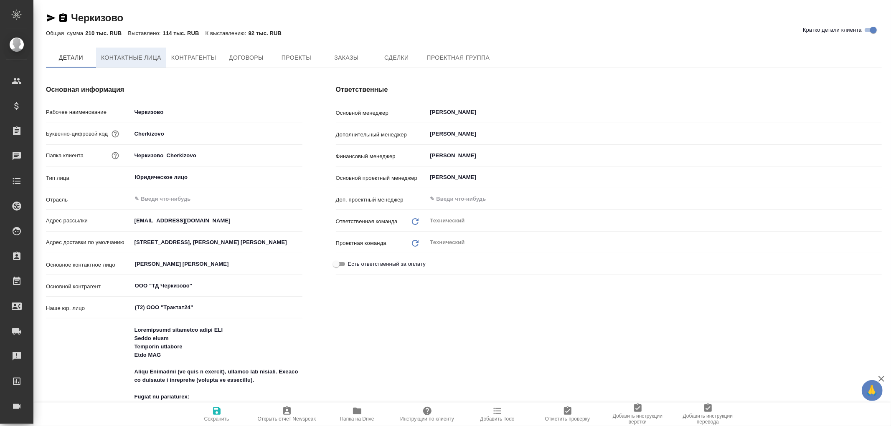
click at [140, 56] on span "Контактные лица" at bounding box center [131, 58] width 60 height 10
type textarea "x"
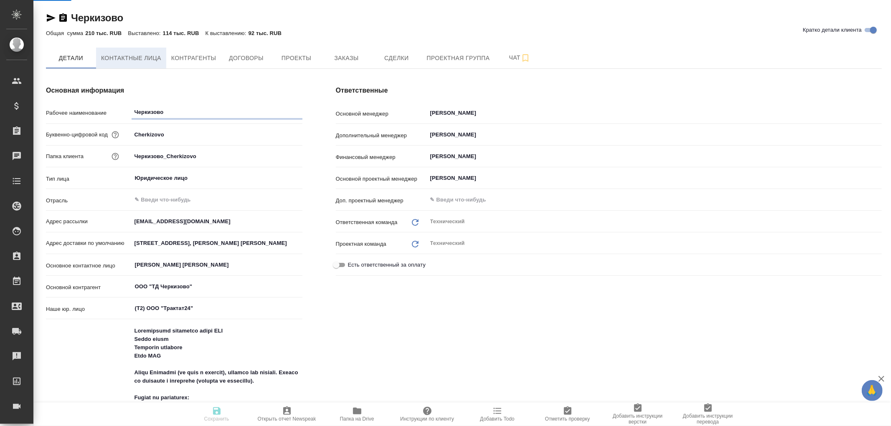
type textarea "x"
select select "RU"
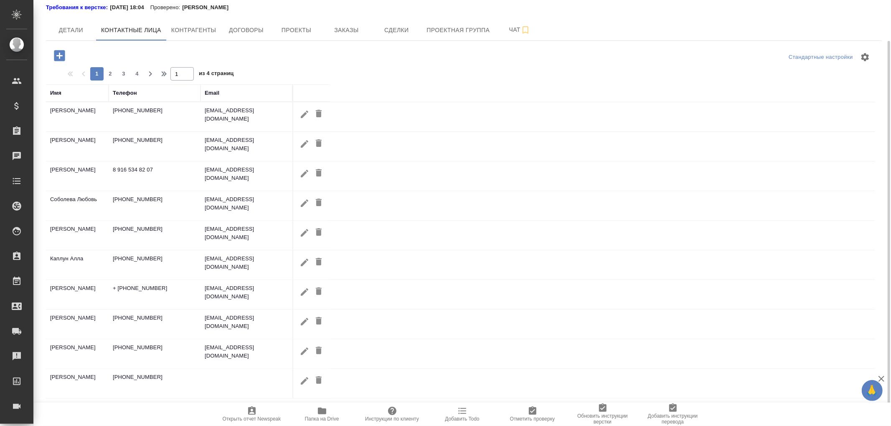
scroll to position [56, 0]
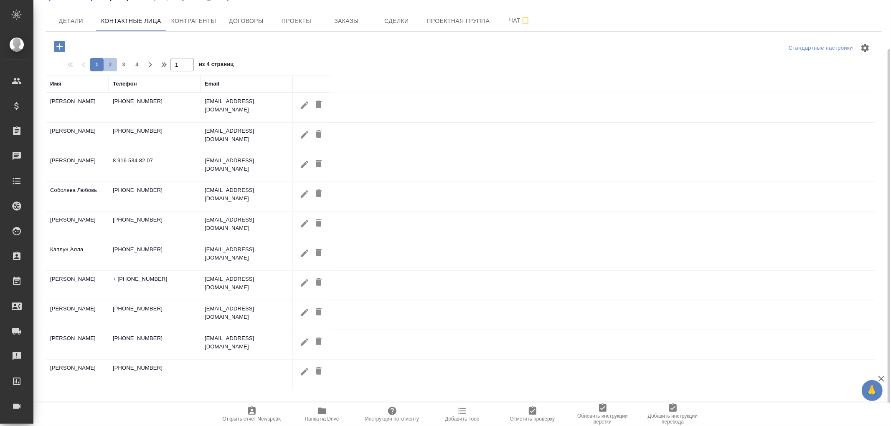
click at [110, 63] on span "2" at bounding box center [110, 65] width 13 height 8
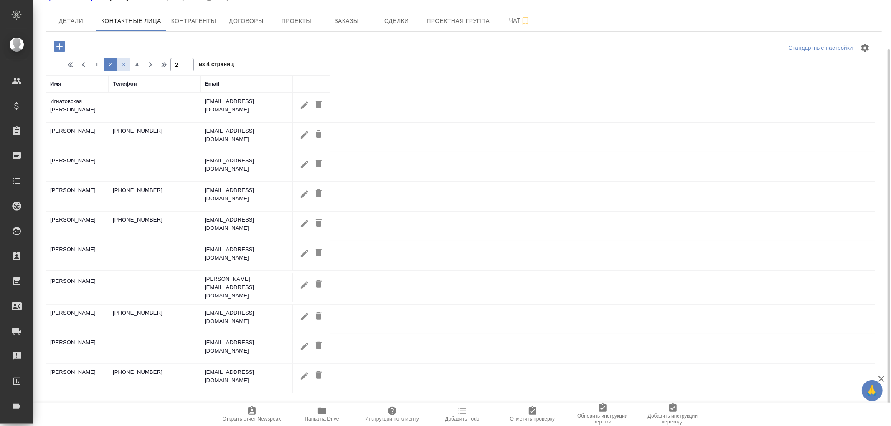
click at [124, 63] on span "3" at bounding box center [123, 65] width 13 height 8
type input "3"
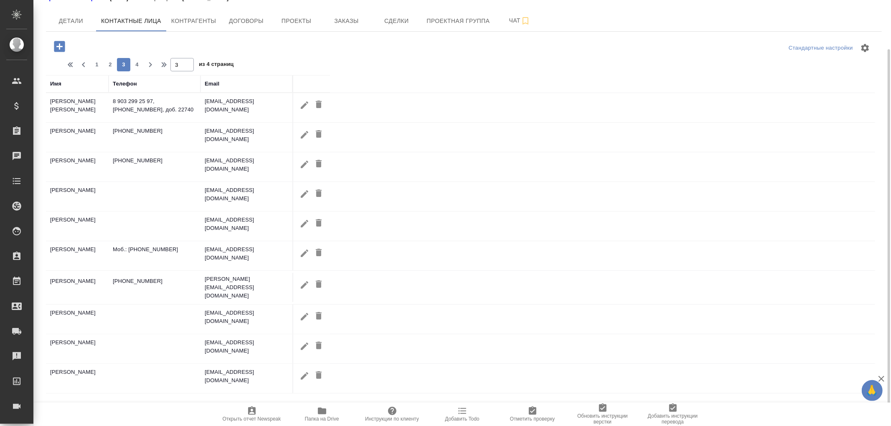
click at [304, 223] on icon "button" at bounding box center [305, 224] width 8 height 8
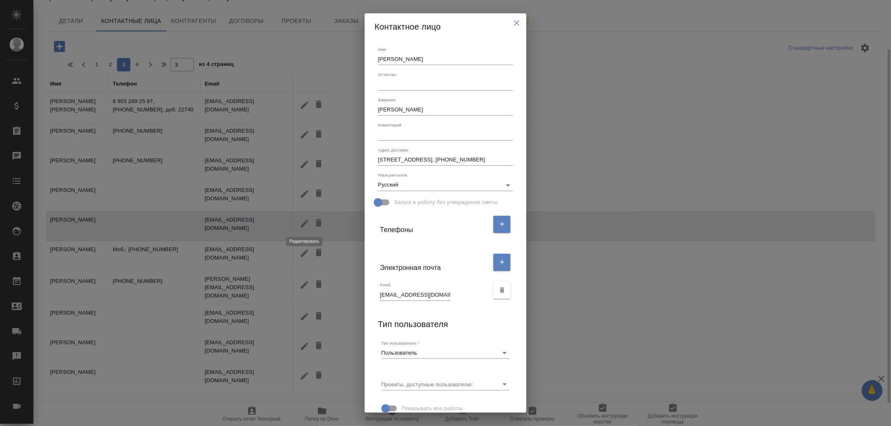
type input "[PERSON_NAME]"
type textarea "[STREET_ADDRESS], [PHONE_NUMBER]"
type input "Пользователь"
click at [380, 295] on input "ir.a.guseva@cherkizovo.com" at bounding box center [415, 295] width 70 height 12
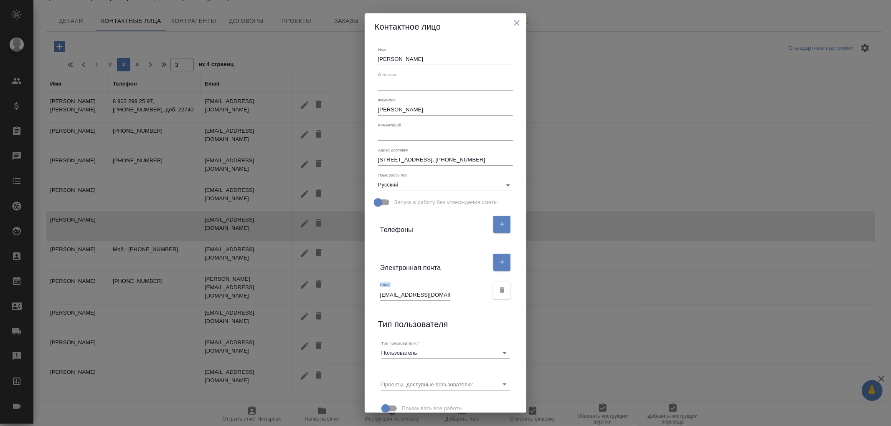
scroll to position [0, 3]
drag, startPoint x: 376, startPoint y: 294, endPoint x: 449, endPoint y: 299, distance: 72.9
click at [449, 299] on div "Email ir.a.guseva@cherkizovo.com" at bounding box center [446, 291] width 142 height 28
click at [434, 302] on div "Email ir.a.guseva@cherkizovo.com" at bounding box center [446, 291] width 142 height 28
click at [444, 294] on div "Email ir.a.guseva@cherkizovo.com" at bounding box center [434, 291] width 109 height 18
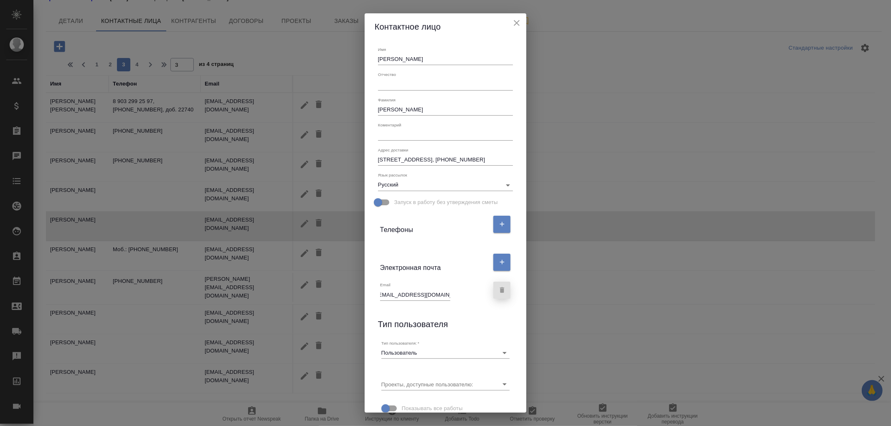
click at [500, 291] on icon "button" at bounding box center [502, 291] width 5 height 6
click at [518, 22] on icon "close" at bounding box center [517, 23] width 6 height 6
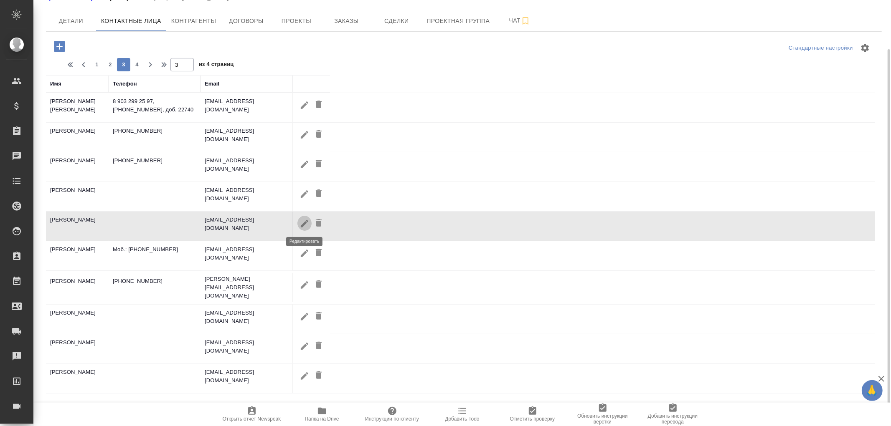
click at [304, 222] on icon "button" at bounding box center [305, 224] width 8 height 8
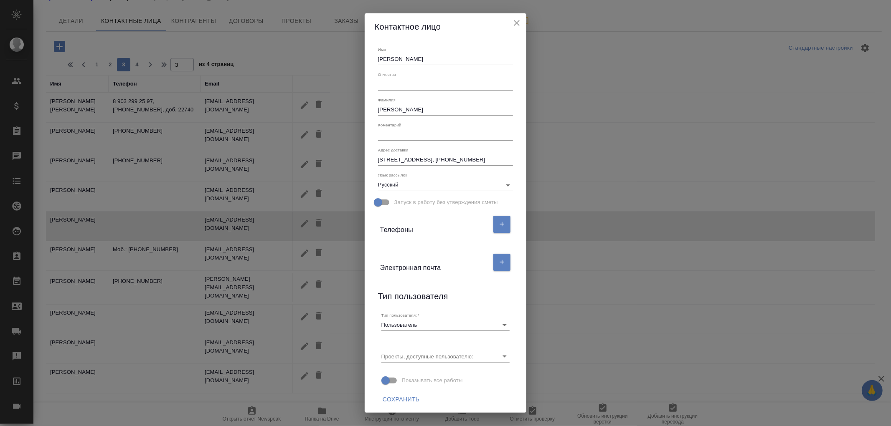
click at [401, 269] on div "Электронная почта" at bounding box center [434, 262] width 109 height 21
click at [383, 280] on div "Имя Ирина Отчество Фамилия Гусева Коментарий x Адрес доставки Москва, Лесная, 5…" at bounding box center [446, 226] width 162 height 373
click at [504, 263] on div "Электронная почта" at bounding box center [446, 263] width 142 height 28
click at [500, 262] on icon "button" at bounding box center [502, 262] width 5 height 5
click at [380, 294] on input "text" at bounding box center [415, 295] width 70 height 12
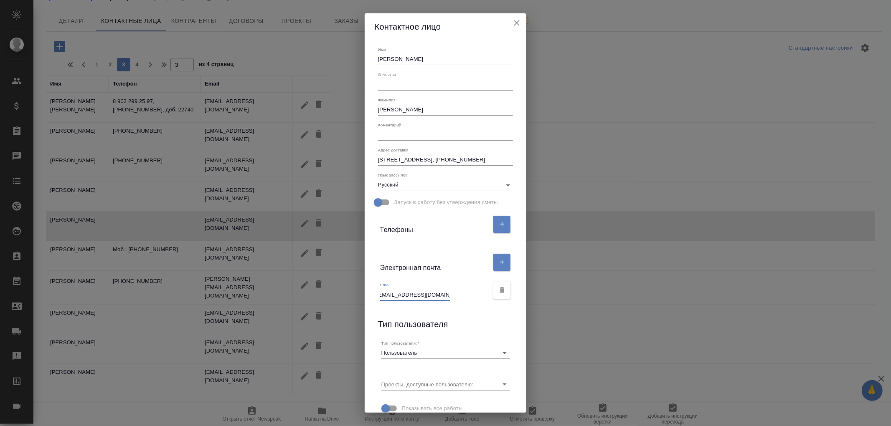
type input "ir.a.guseva@cherkizovo.com"
drag, startPoint x: 444, startPoint y: 297, endPoint x: 361, endPoint y: 294, distance: 83.2
click at [365, 294] on div "Имя Ирина Отчество Фамилия Гусева Коментарий x Адрес доставки Москва, Лесная, 5…" at bounding box center [446, 226] width 162 height 373
click at [388, 302] on div "Email ir.a.guseva@cherkizovo.com" at bounding box center [446, 291] width 142 height 28
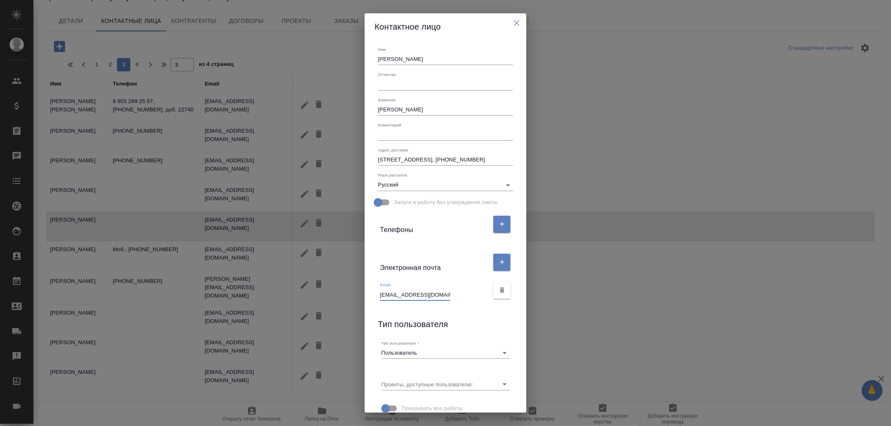
scroll to position [0, 3]
drag, startPoint x: 377, startPoint y: 294, endPoint x: 494, endPoint y: 296, distance: 117.4
click at [494, 296] on div "Email ir.a.guseva@cherkizovo.com" at bounding box center [446, 291] width 142 height 28
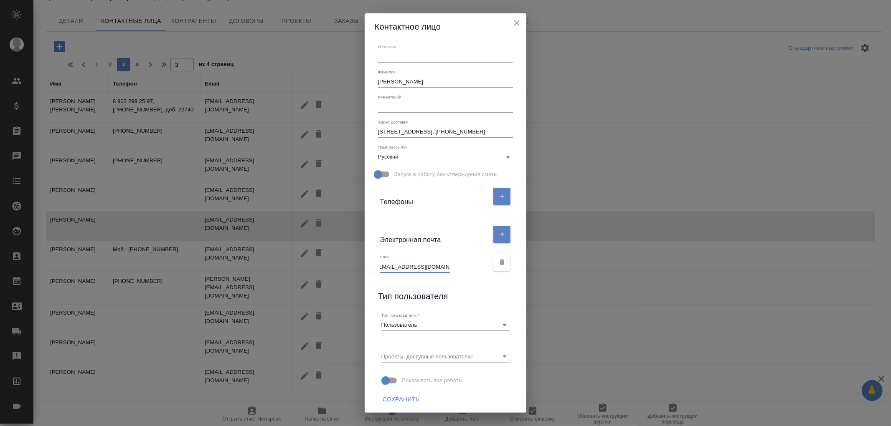
click at [416, 399] on span "Сохранить" at bounding box center [401, 400] width 37 height 10
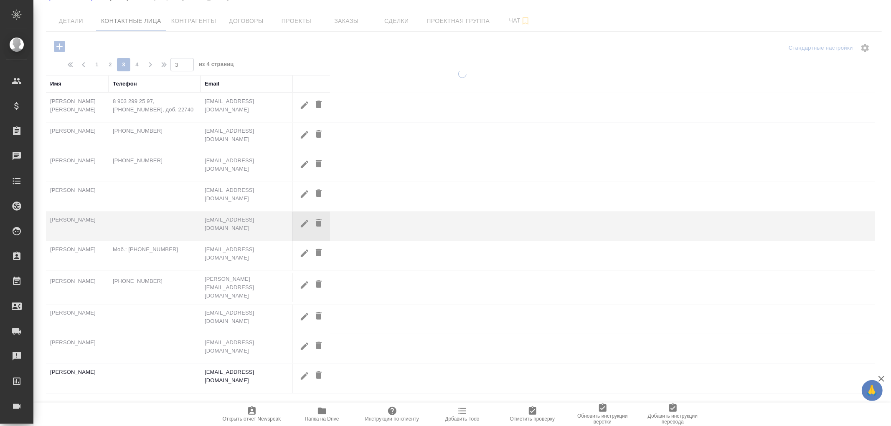
scroll to position [0, 0]
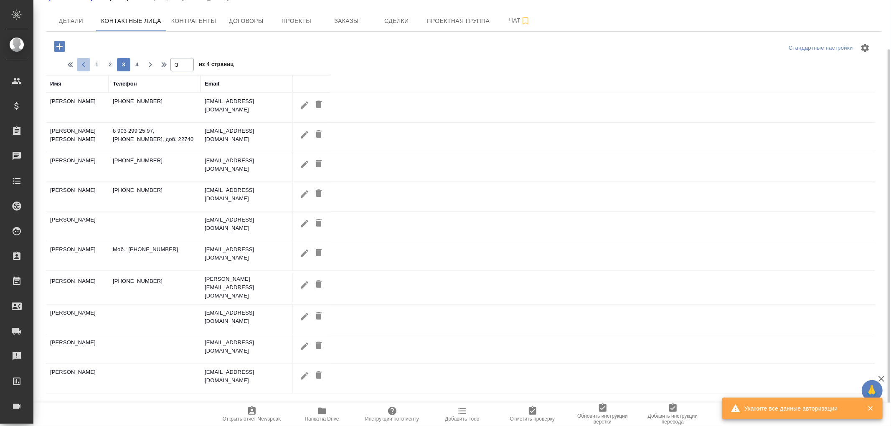
click at [84, 66] on icon "button" at bounding box center [84, 65] width 10 height 10
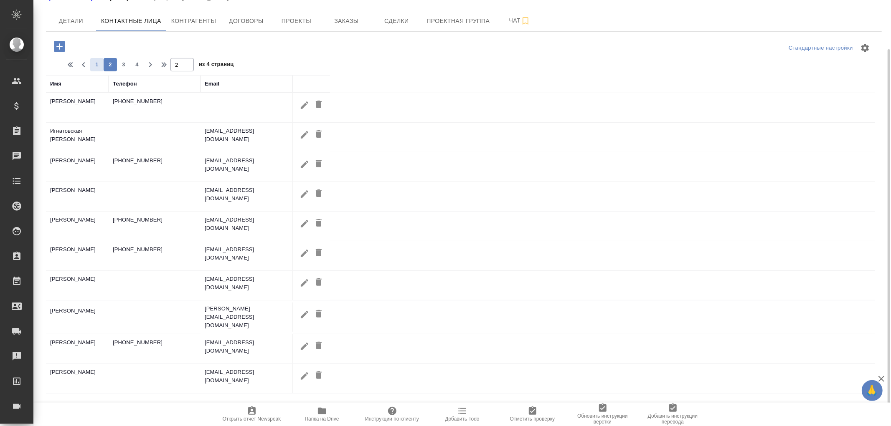
click at [94, 65] on span "1" at bounding box center [96, 65] width 13 height 8
type input "1"
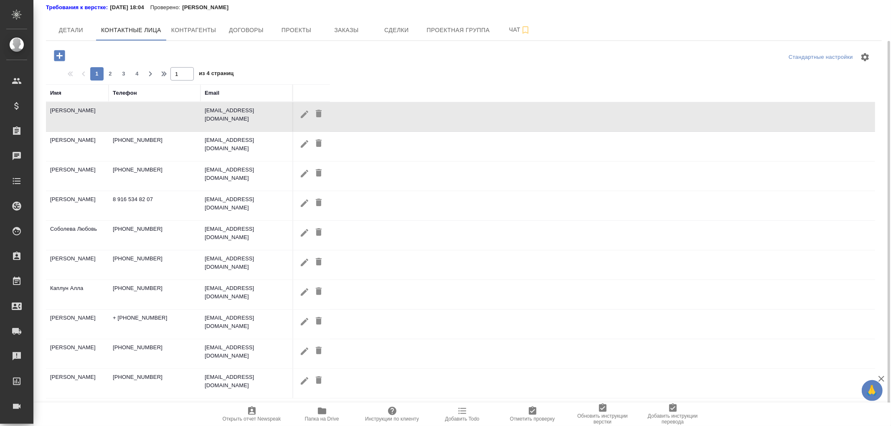
scroll to position [56, 0]
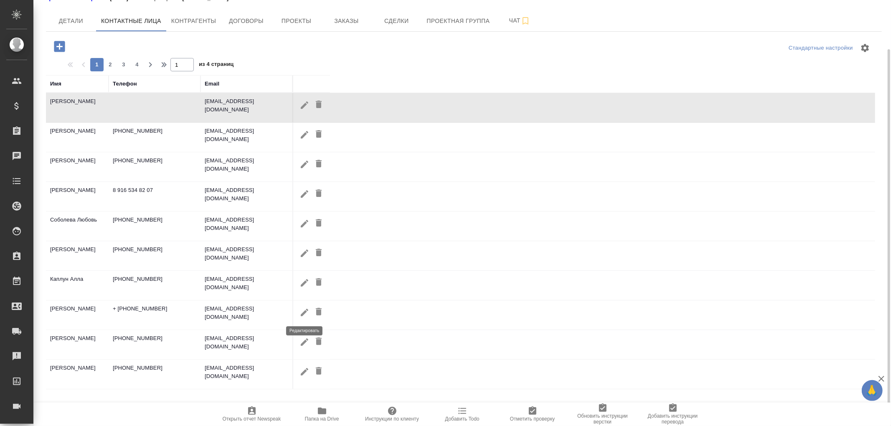
click at [302, 312] on icon "button" at bounding box center [304, 313] width 10 height 10
type input "Дарья"
type input "Решетникова"
type input "d.reshetnikova@cherkizovo.com"
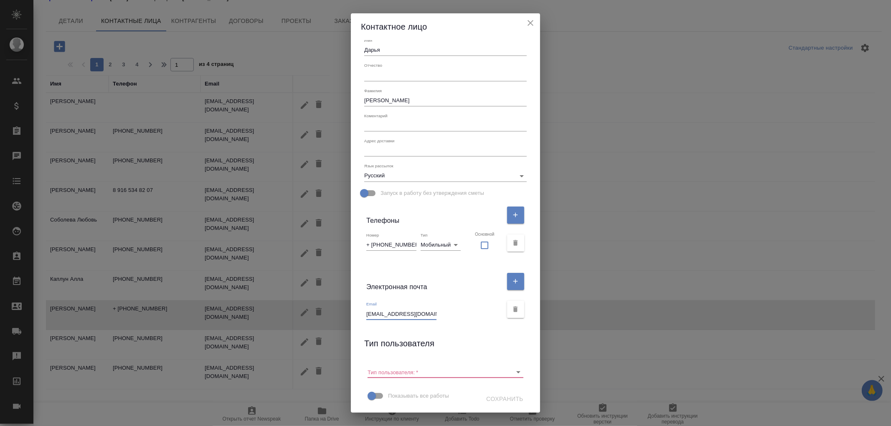
scroll to position [0, 13]
drag, startPoint x: 373, startPoint y: 313, endPoint x: 483, endPoint y: 317, distance: 110.8
click at [483, 317] on div "Email d.reshetnikova@cherkizovo.com" at bounding box center [434, 311] width 136 height 18
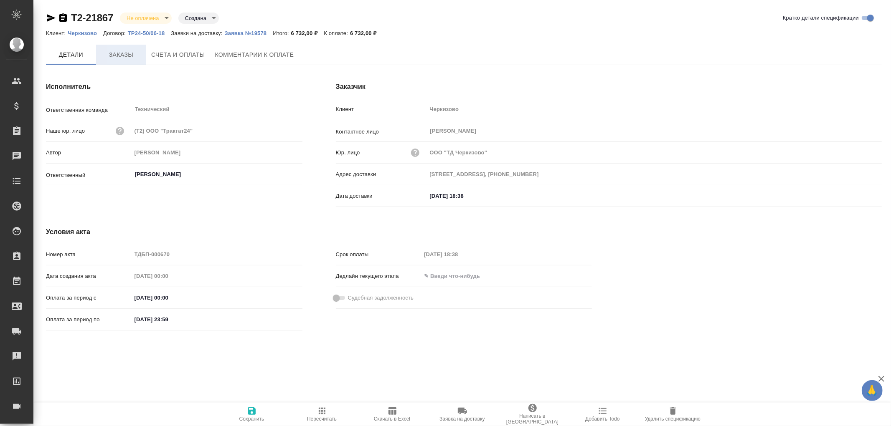
click at [116, 52] on span "Заказы" at bounding box center [121, 55] width 40 height 10
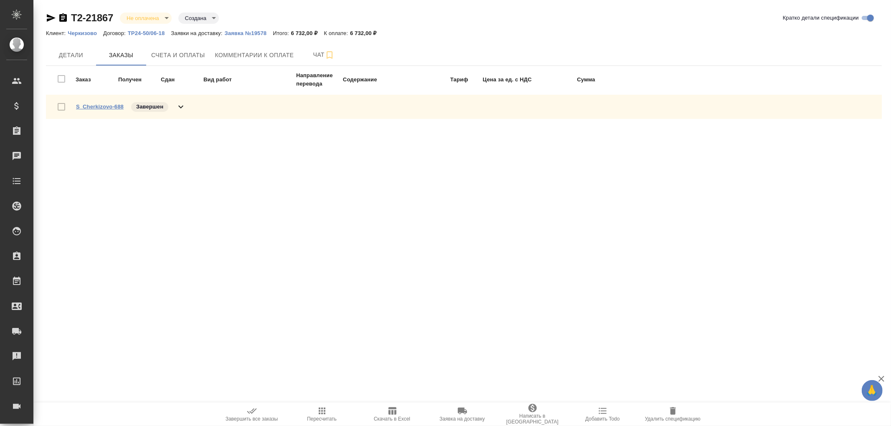
click at [101, 106] on link "S_Cherkizovo-688" at bounding box center [100, 107] width 48 height 6
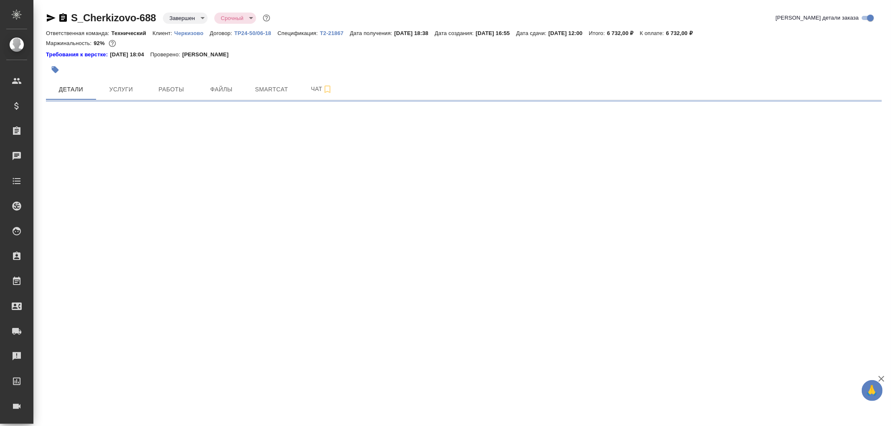
select select "RU"
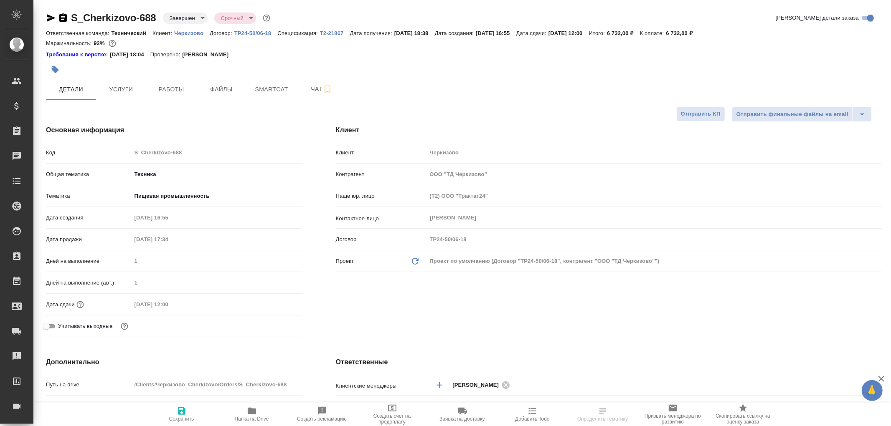
type textarea "x"
click at [62, 18] on icon "button" at bounding box center [63, 18] width 10 height 10
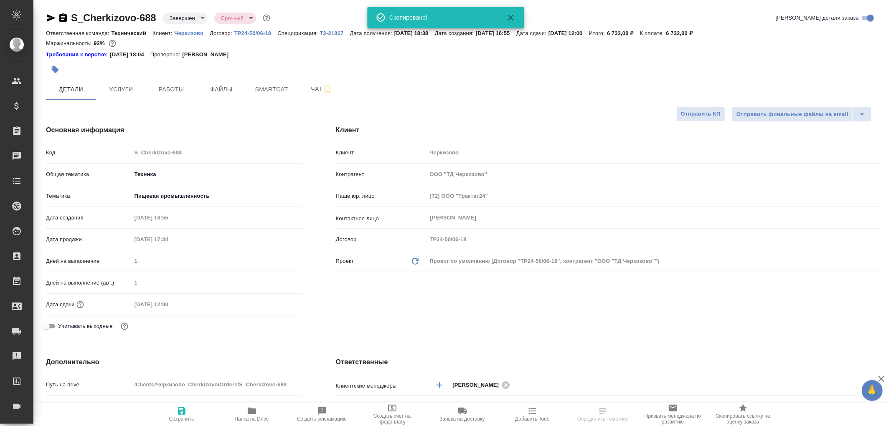
type textarea "x"
select select "RU"
type textarea "x"
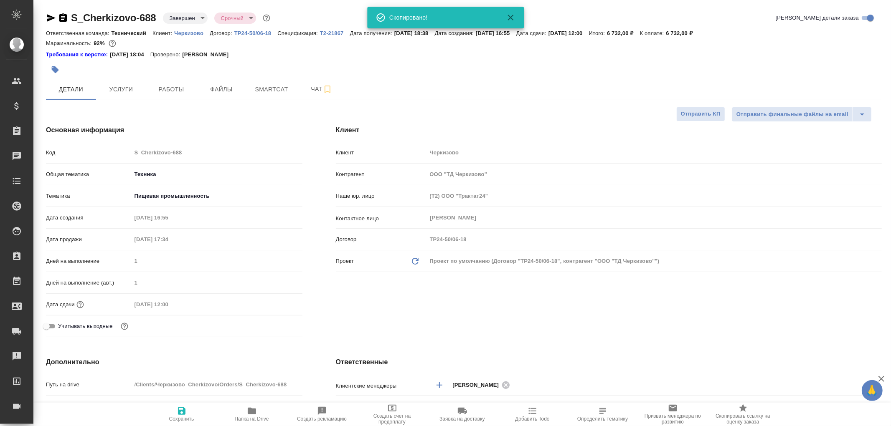
type textarea "x"
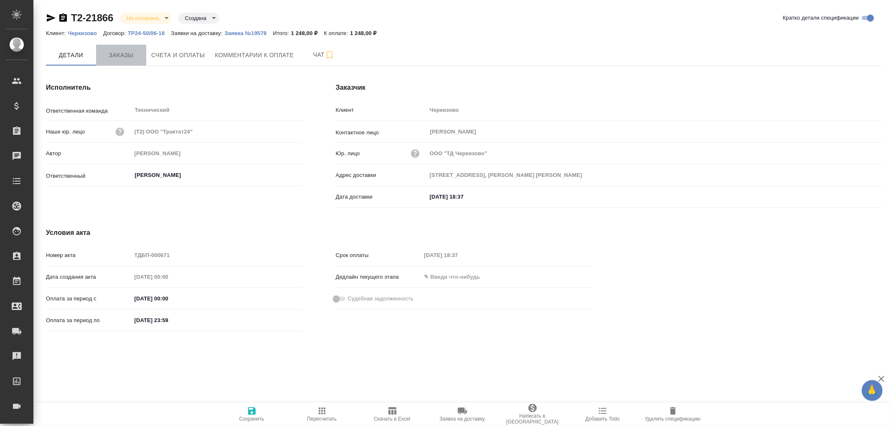
click at [115, 52] on span "Заказы" at bounding box center [121, 55] width 40 height 10
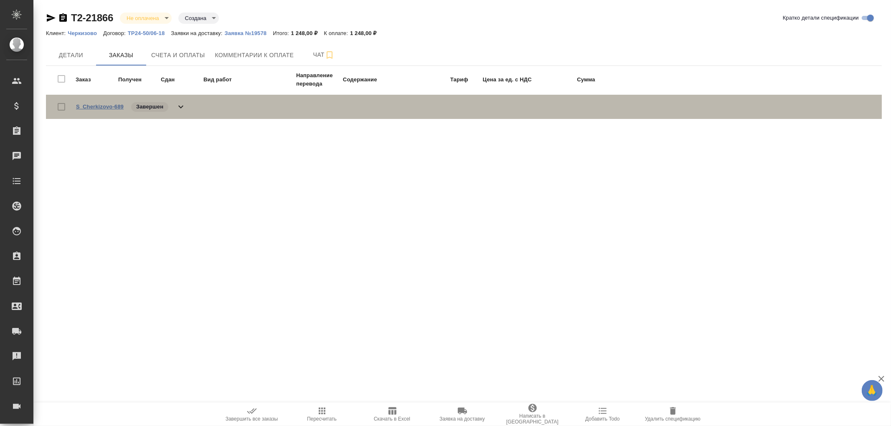
click at [111, 107] on link "S_Cherkizovo-689" at bounding box center [100, 107] width 48 height 6
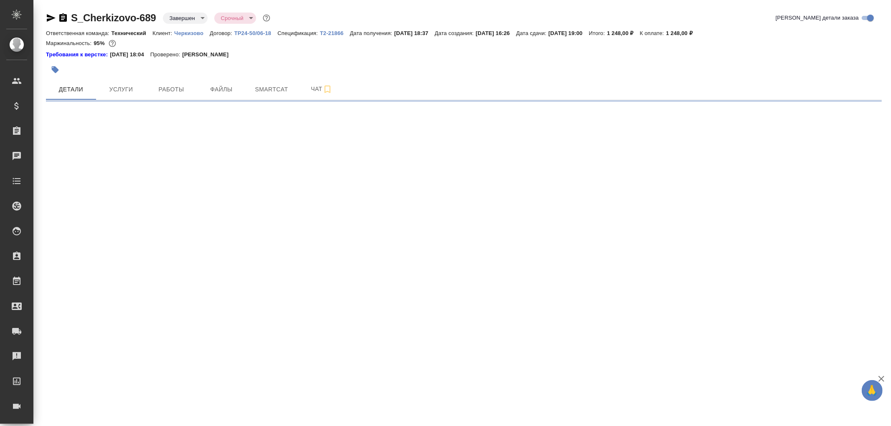
select select "RU"
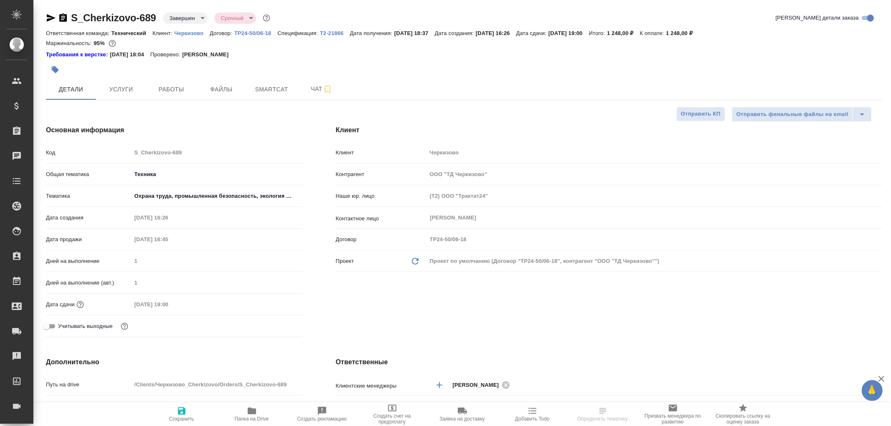
type textarea "x"
click at [63, 18] on icon "button" at bounding box center [63, 17] width 8 height 8
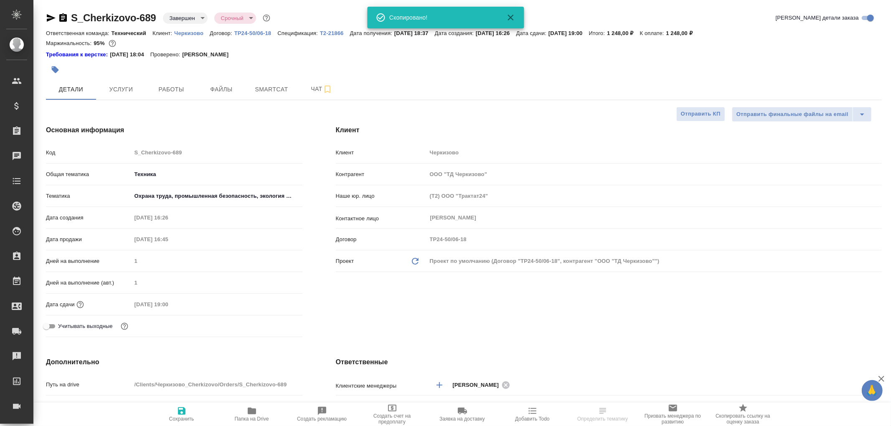
type textarea "x"
select select "RU"
type textarea "x"
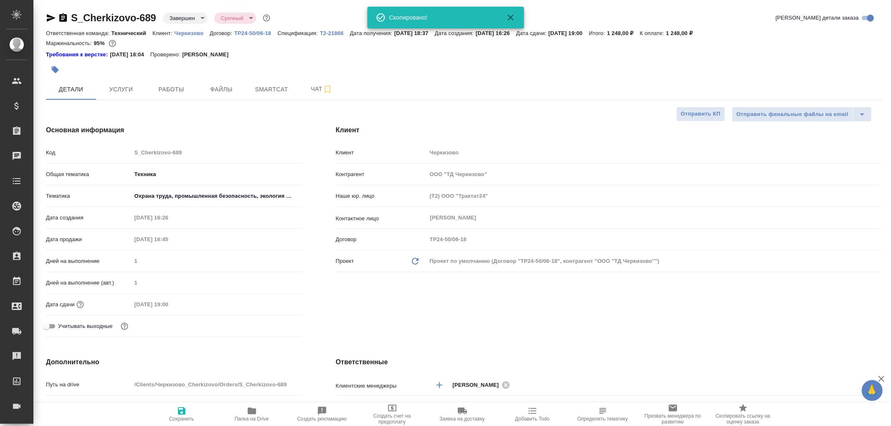
type textarea "x"
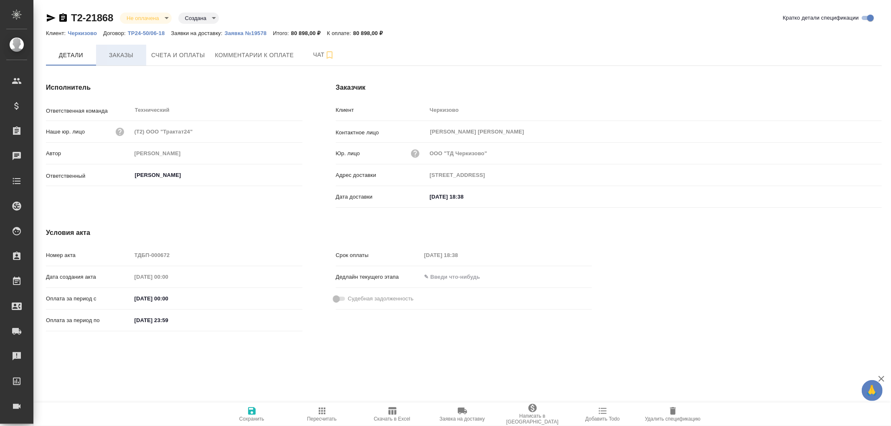
click at [126, 57] on span "Заказы" at bounding box center [121, 55] width 40 height 10
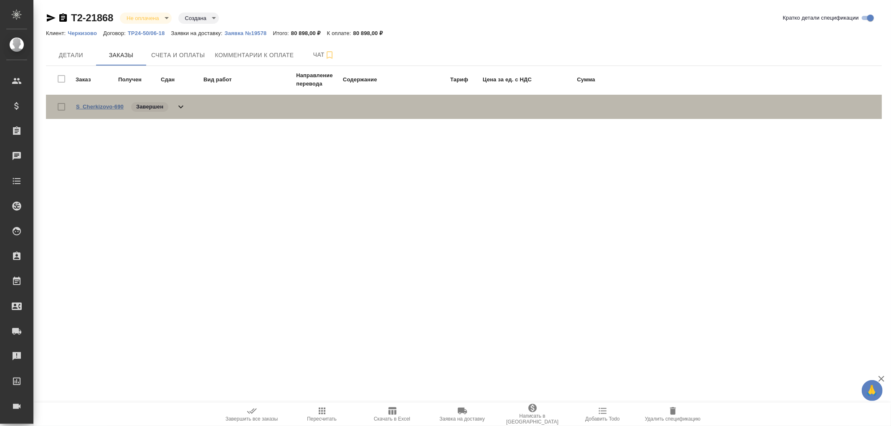
click at [107, 108] on link "S_Cherkizovo-690" at bounding box center [100, 107] width 48 height 6
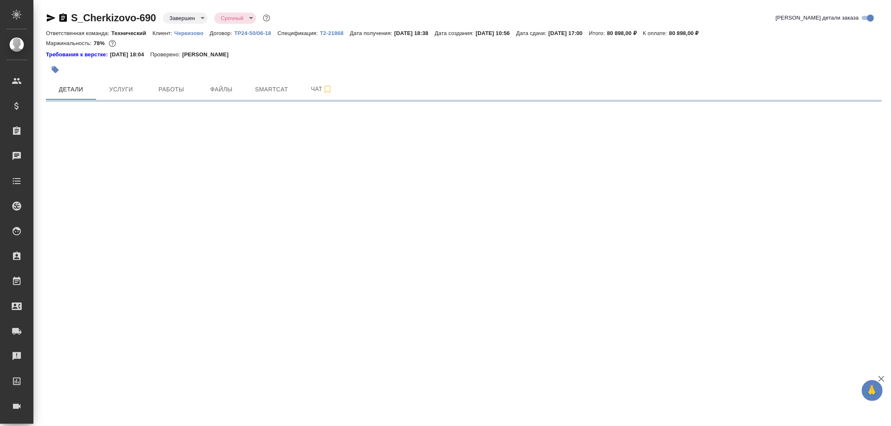
select select "RU"
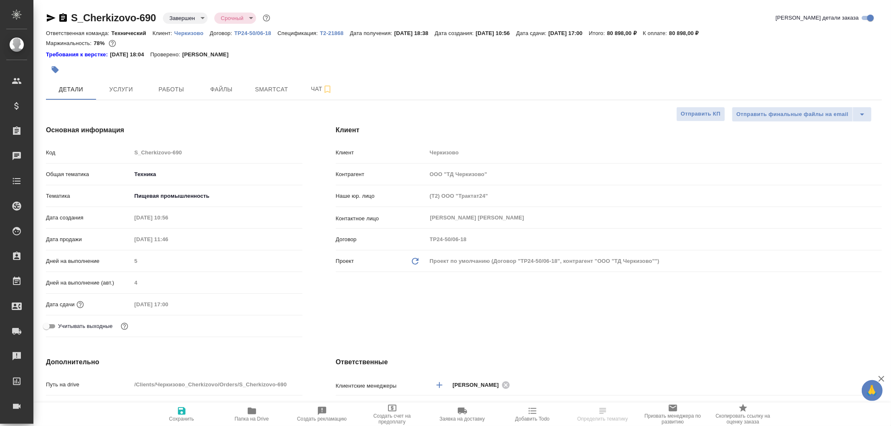
type textarea "x"
drag, startPoint x: 63, startPoint y: 20, endPoint x: 64, endPoint y: 1, distance: 18.8
click at [64, 4] on div "S_Cherkizovo-690 Завершен closed Срочный urgent Кратко детали заказа Ответствен…" at bounding box center [463, 425] width 845 height 850
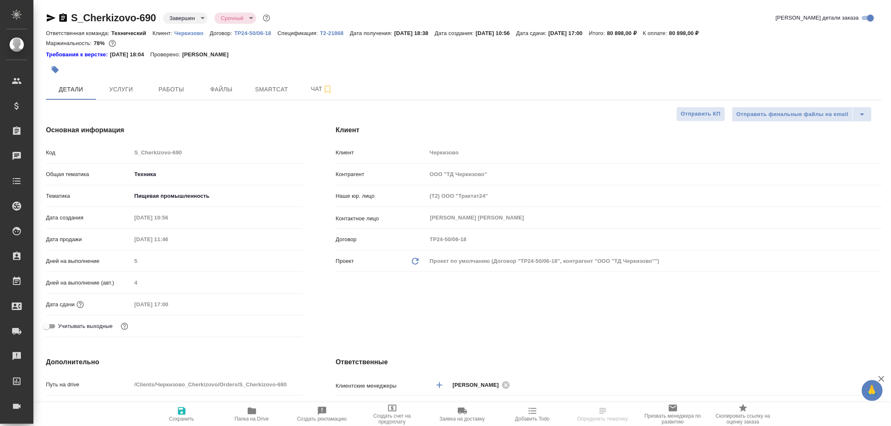
click at [66, 16] on icon "button" at bounding box center [63, 17] width 8 height 8
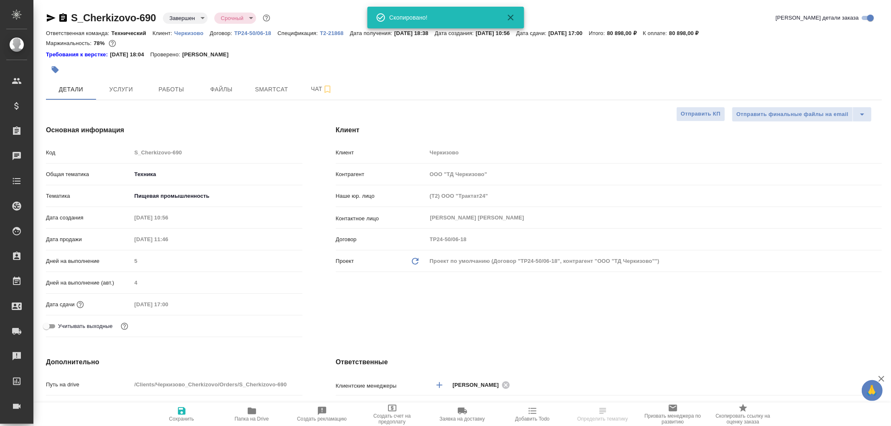
type textarea "x"
select select "RU"
type textarea "x"
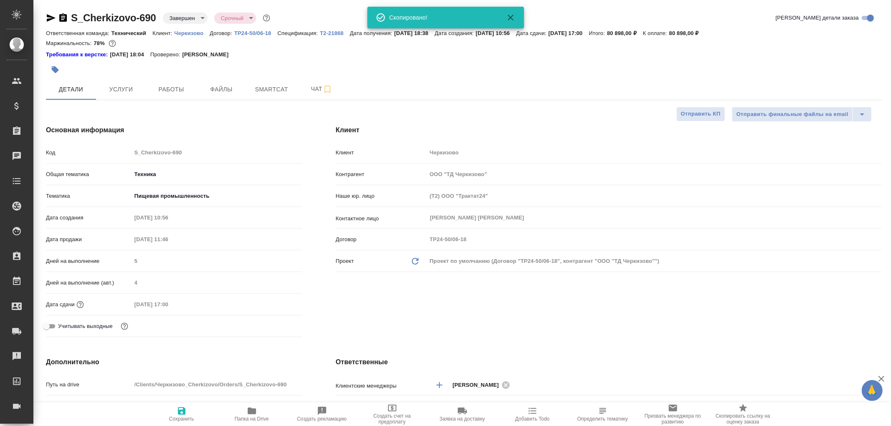
type textarea "x"
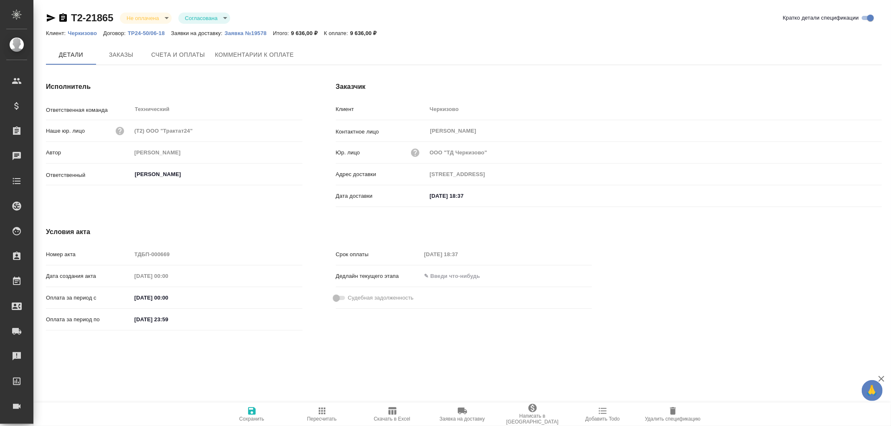
type input "[STREET_ADDRESS]"
